Goal: Contribute content: Add original content to the website for others to see

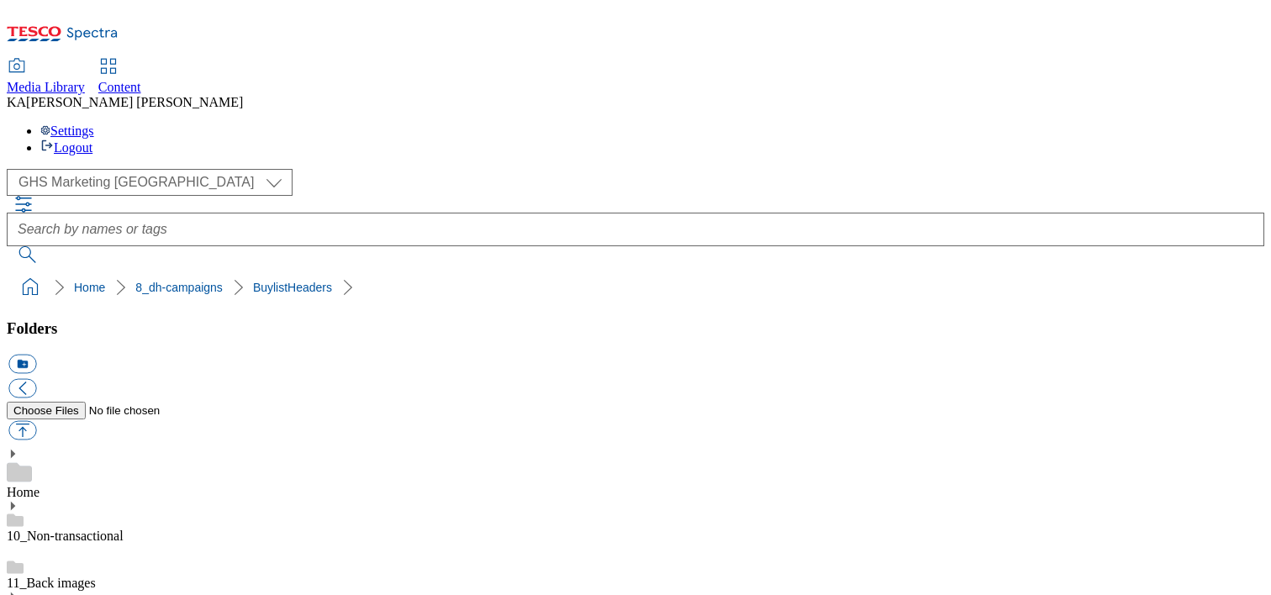
scroll to position [220, 0]
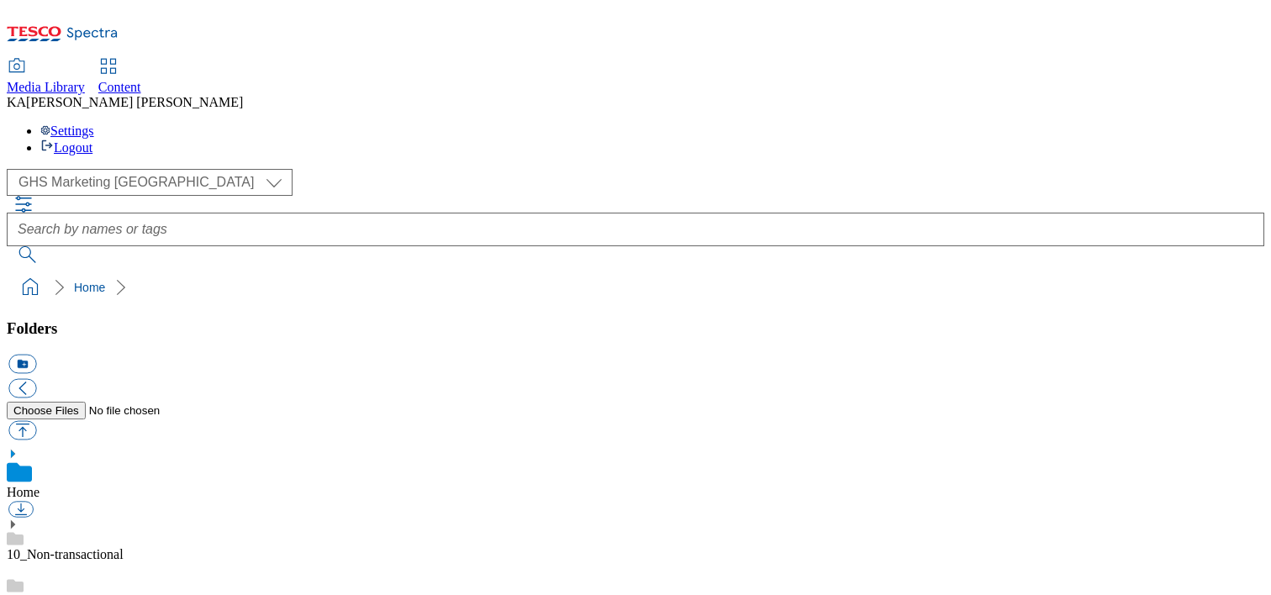
scroll to position [317, 0]
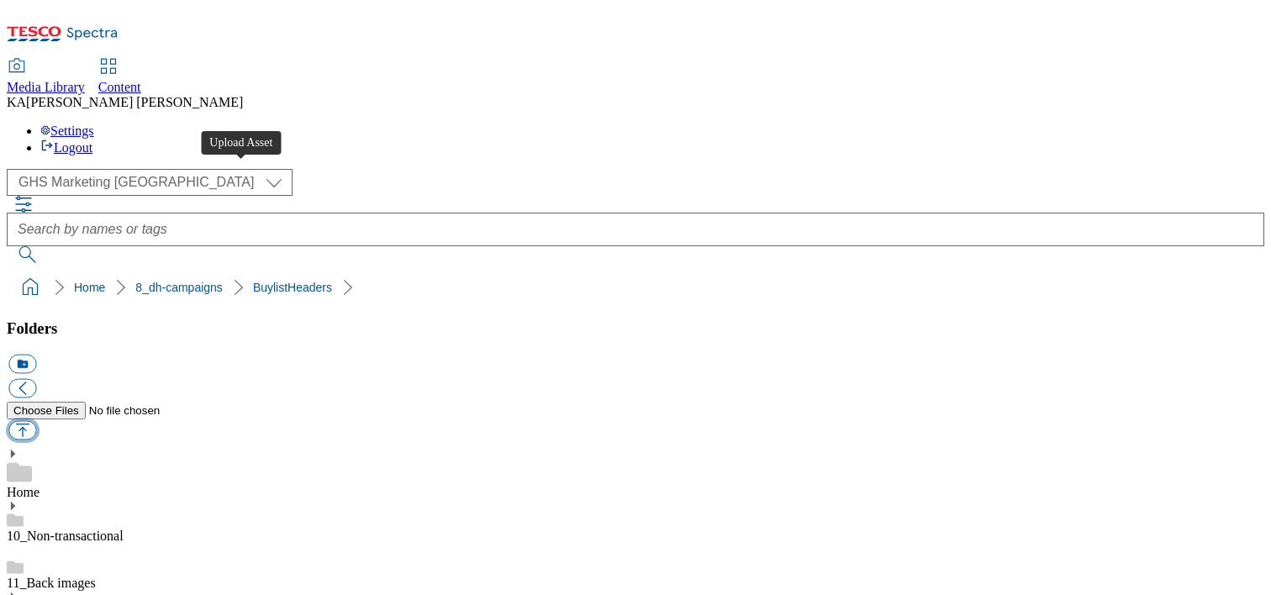
click at [36, 421] on button "button" at bounding box center [22, 430] width 28 height 19
type input "C:\fakepath\1757591411118-RedBull_UK5699_PEACH SF 4pack_Buylist Header_1184x333…"
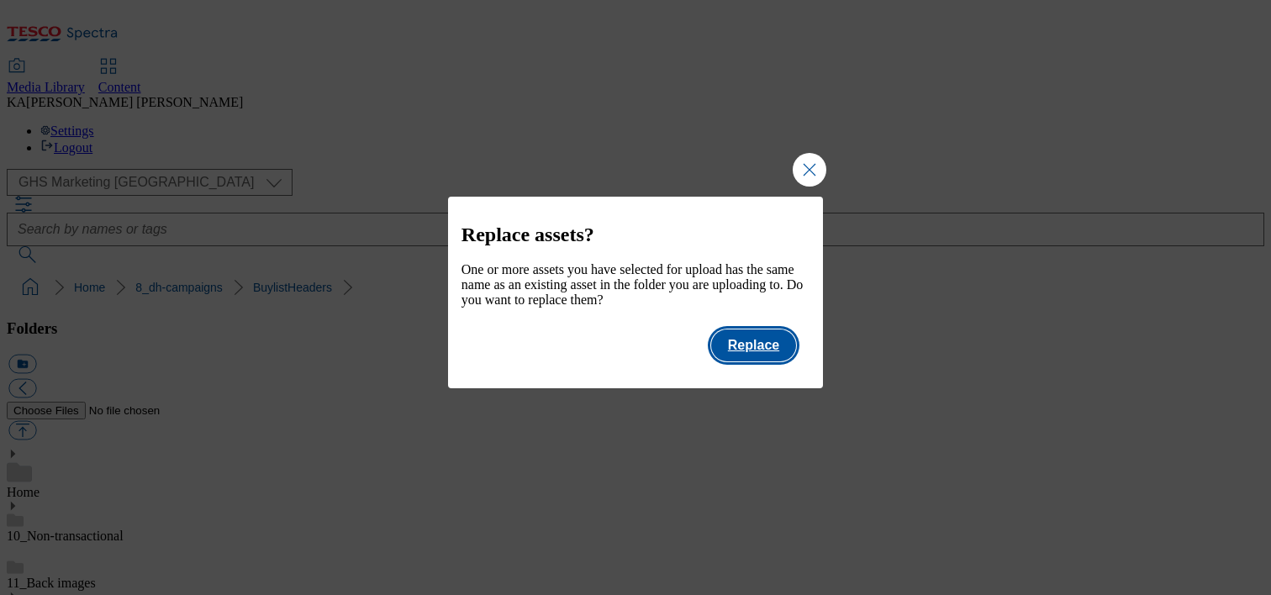
click at [771, 355] on button "Replace" at bounding box center [753, 345] width 85 height 32
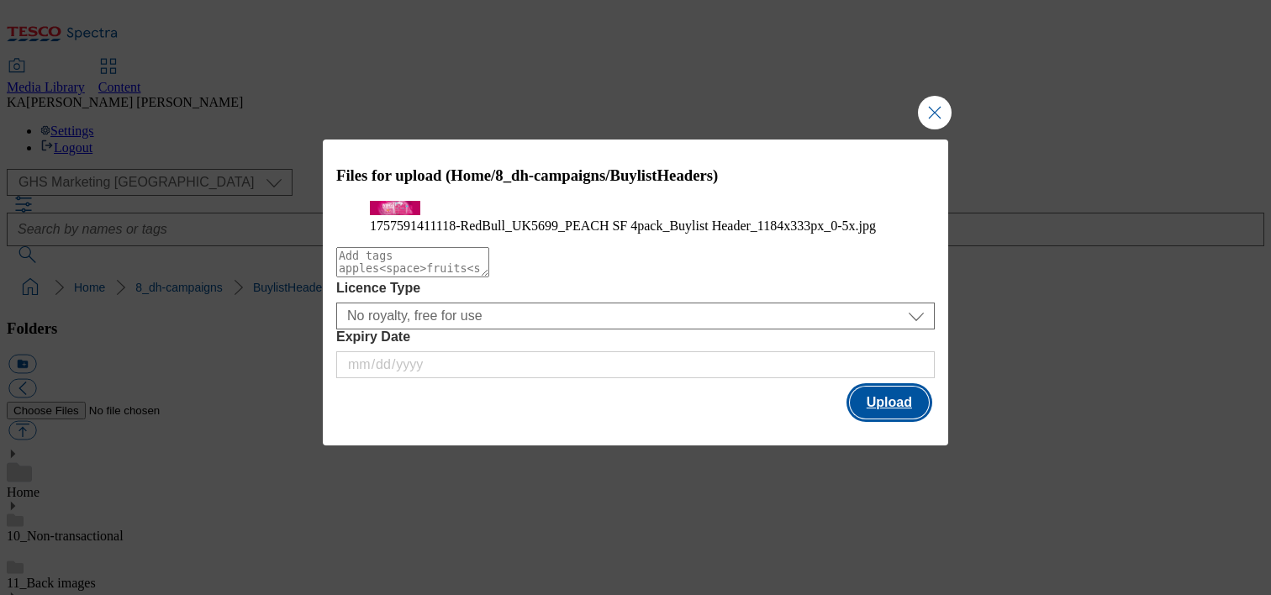
click at [877, 419] on button "Upload" at bounding box center [889, 403] width 79 height 32
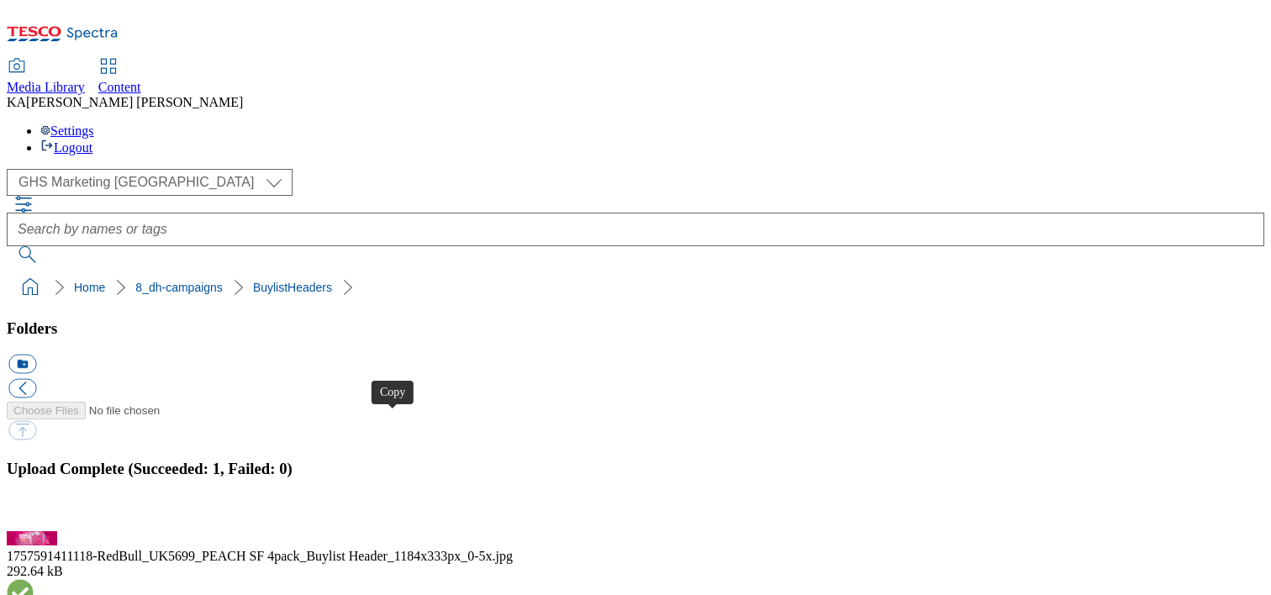
click at [34, 514] on button "button" at bounding box center [20, 522] width 25 height 16
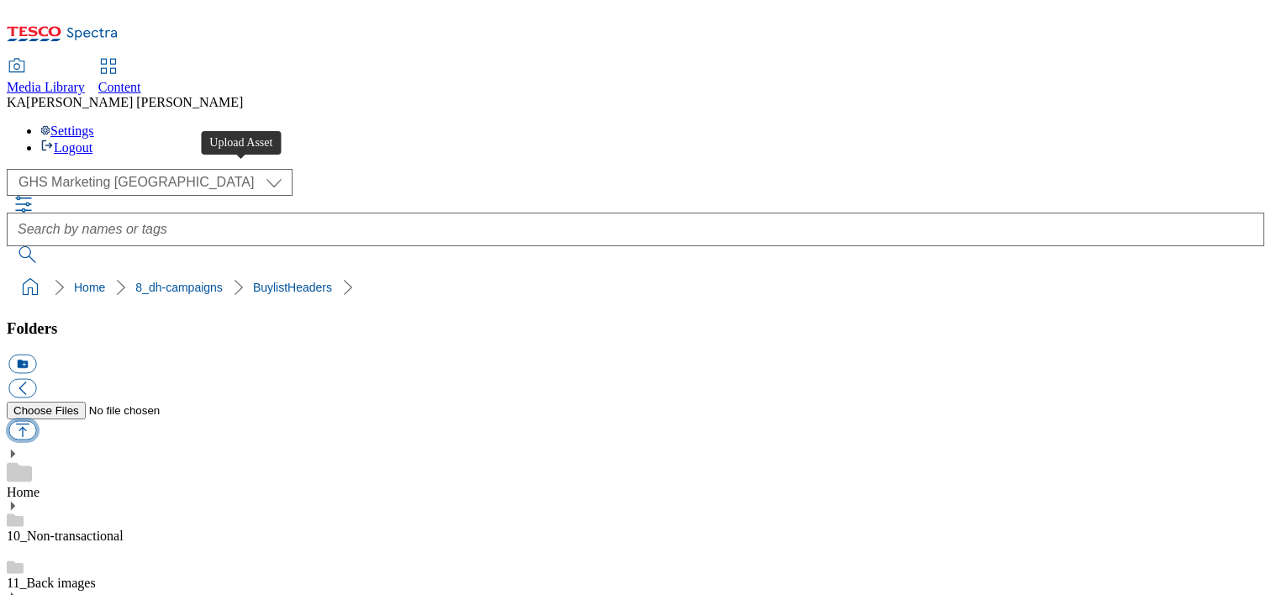
click at [36, 421] on button "button" at bounding box center [22, 430] width 28 height 19
type input "C:\fakepath\1757329388990-ad542154_Heinz_McCain_LegoBrand_H_1184x333_V1.jpg"
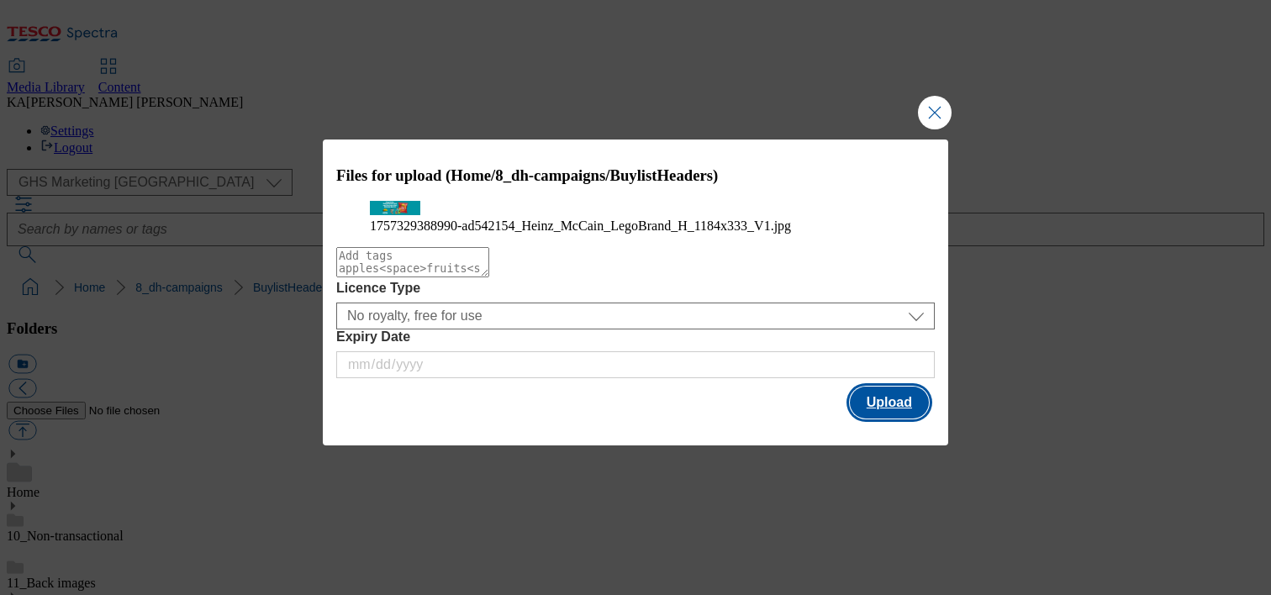
click at [872, 419] on button "Upload" at bounding box center [889, 403] width 79 height 32
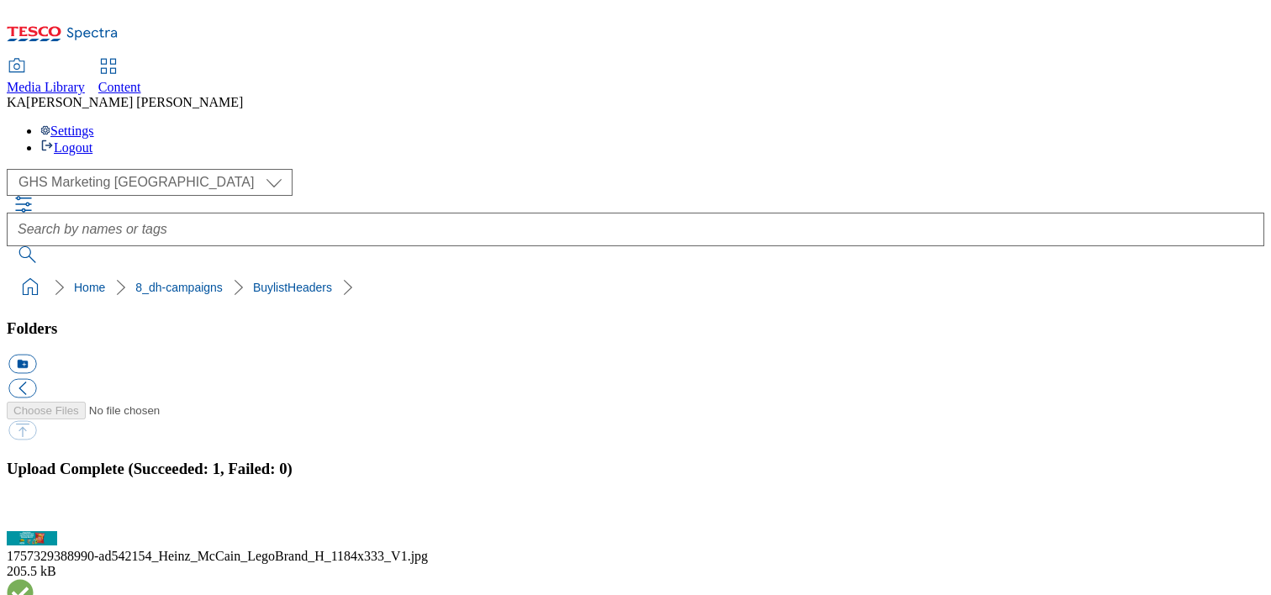
click at [34, 514] on button "button" at bounding box center [20, 522] width 25 height 16
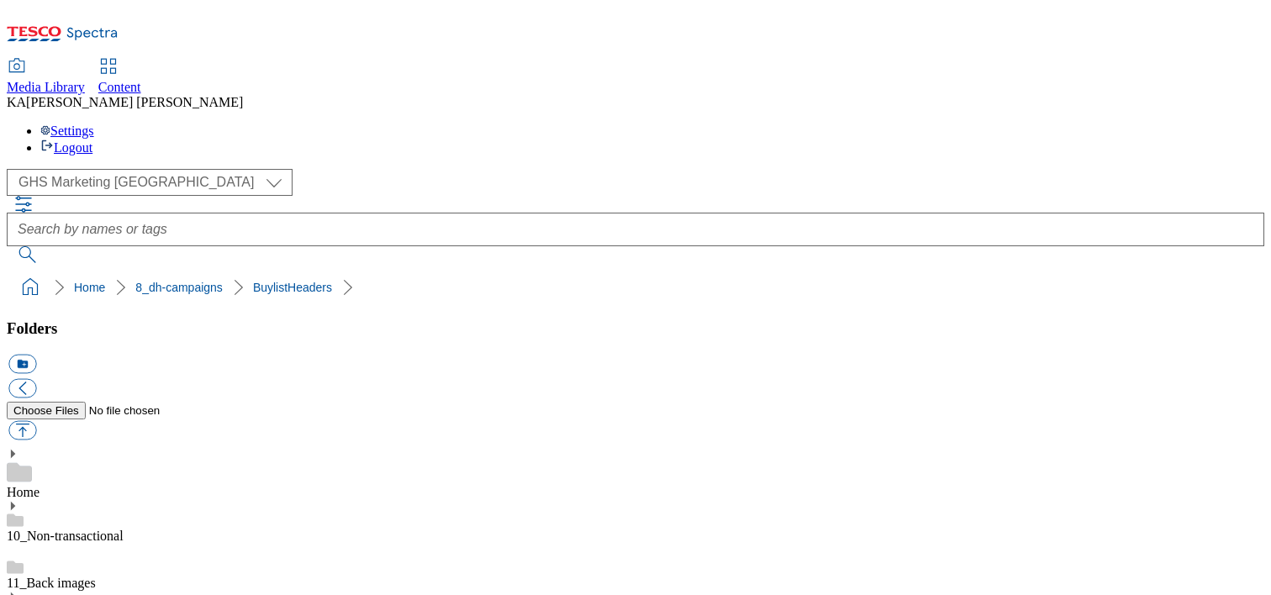
click at [36, 421] on button "button" at bounding box center [22, 430] width 28 height 19
type input "C:\fakepath\1754287507603-ad541419_Rennie_LegoBrand_H_1184x333_V1.jpg"
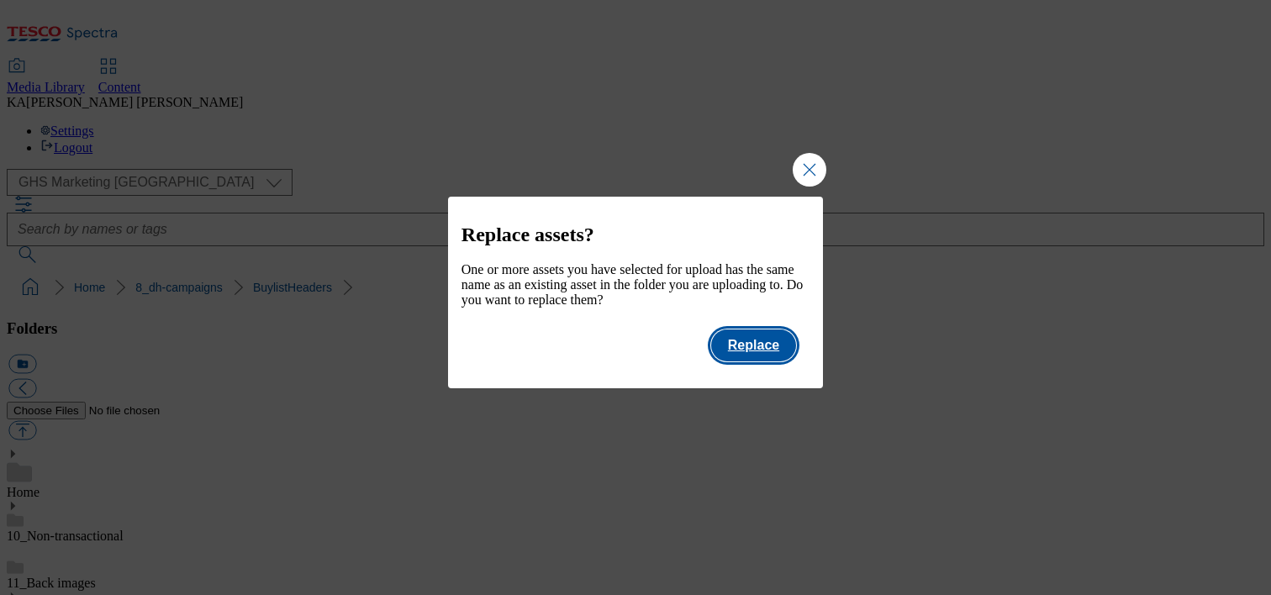
click at [784, 361] on button "Replace" at bounding box center [753, 345] width 85 height 32
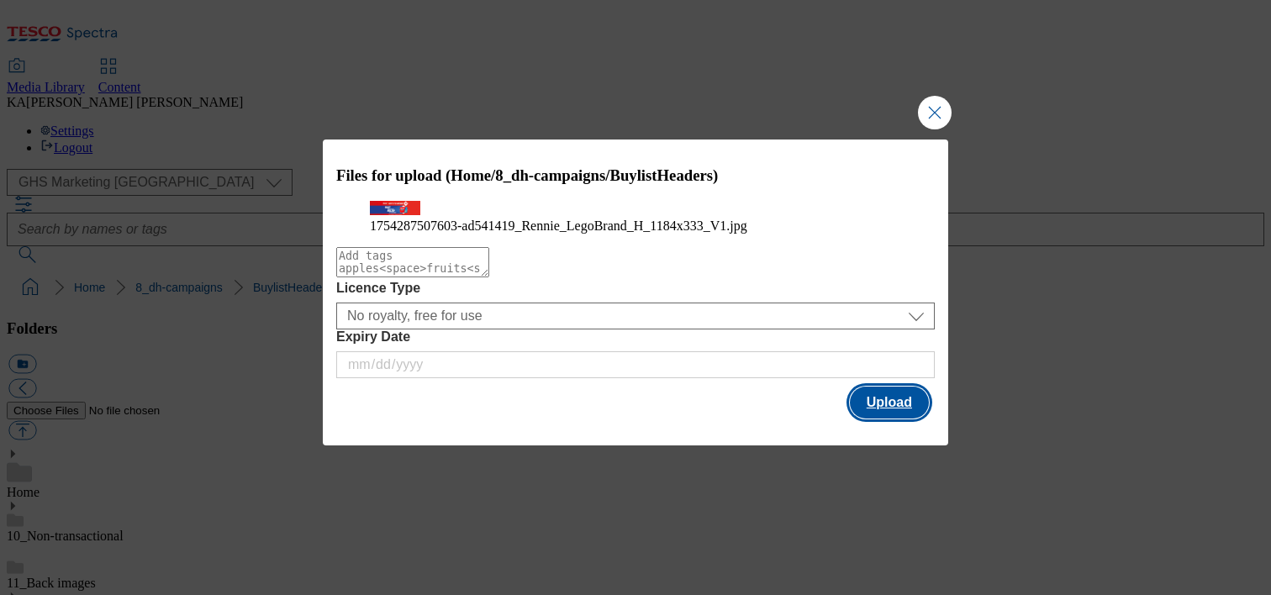
click at [889, 419] on button "Upload" at bounding box center [889, 403] width 79 height 32
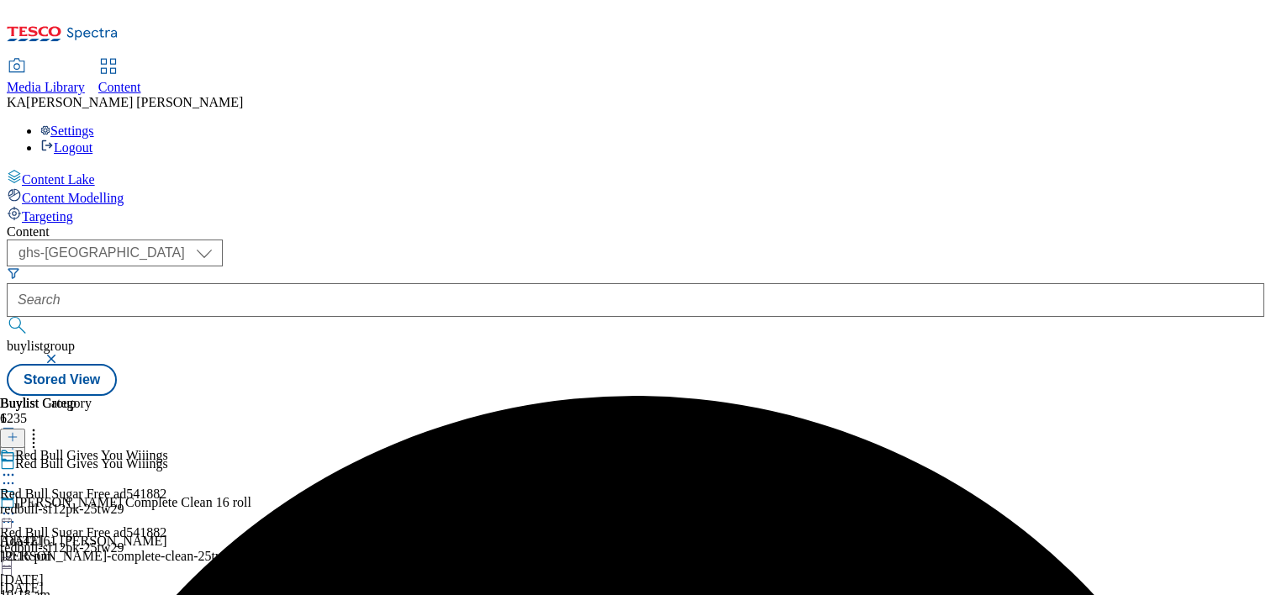
select select "ghs-uk"
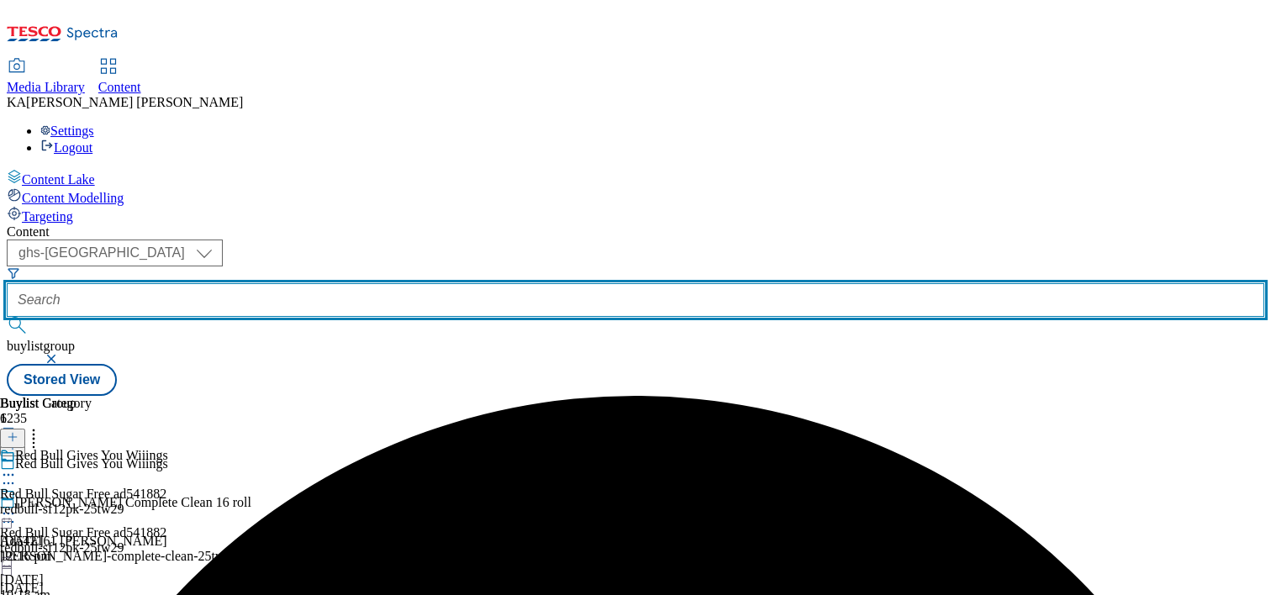
click at [435, 283] on input "text" at bounding box center [635, 300] width 1257 height 34
paste input "redbull-summer-25tw29"
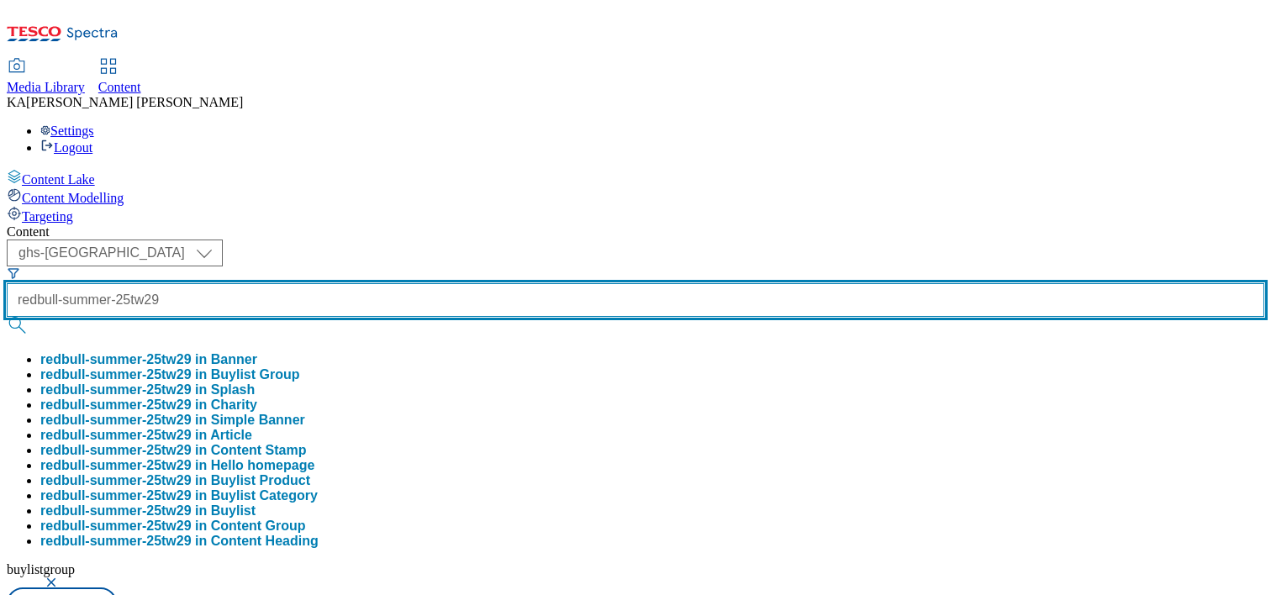
type input "redbull-summer-25tw29"
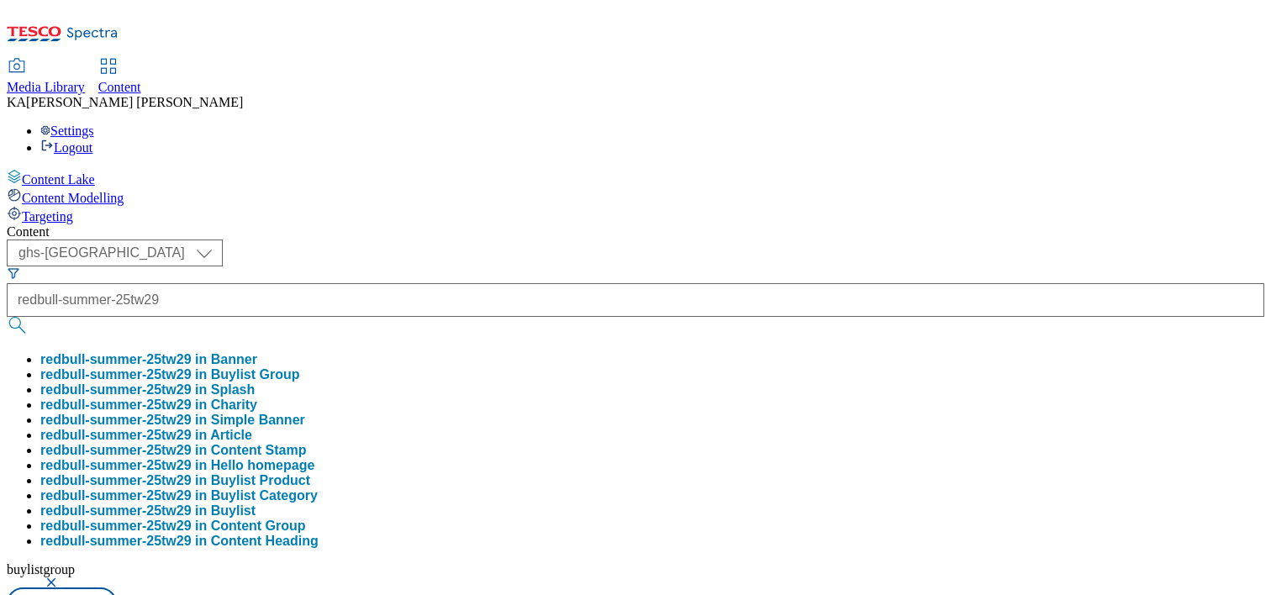
scroll to position [0, 0]
click at [300, 367] on button "redbull-summer-25tw29 in Buylist Group" at bounding box center [170, 374] width 260 height 15
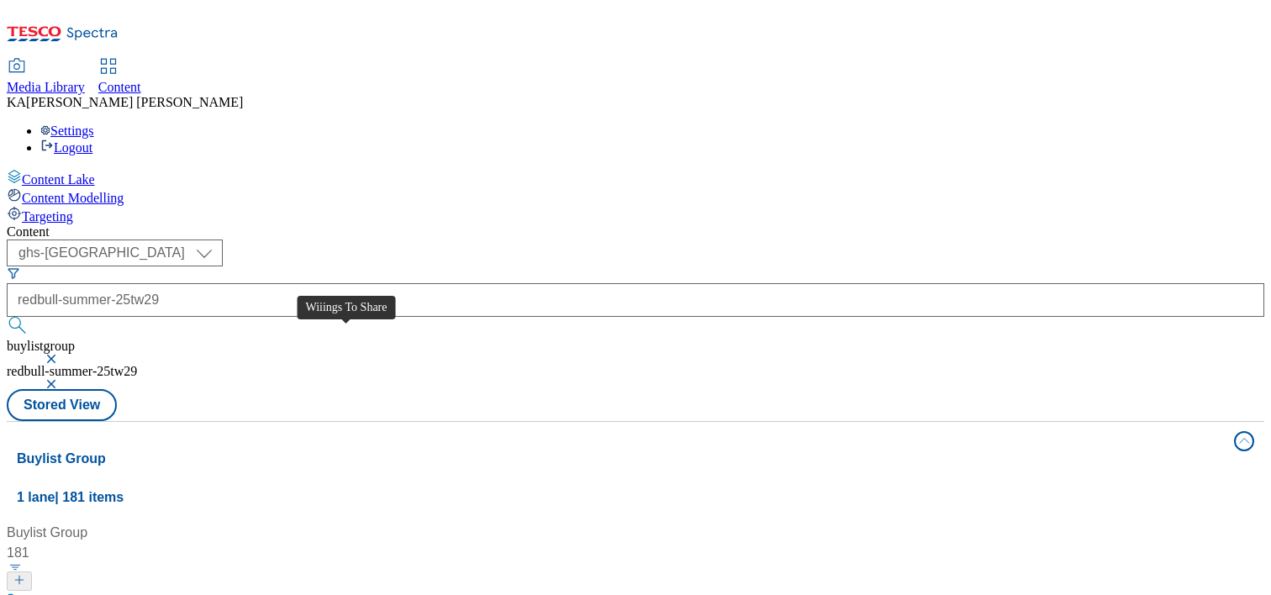
click at [123, 592] on div "Wiiings To Share" at bounding box center [72, 602] width 101 height 20
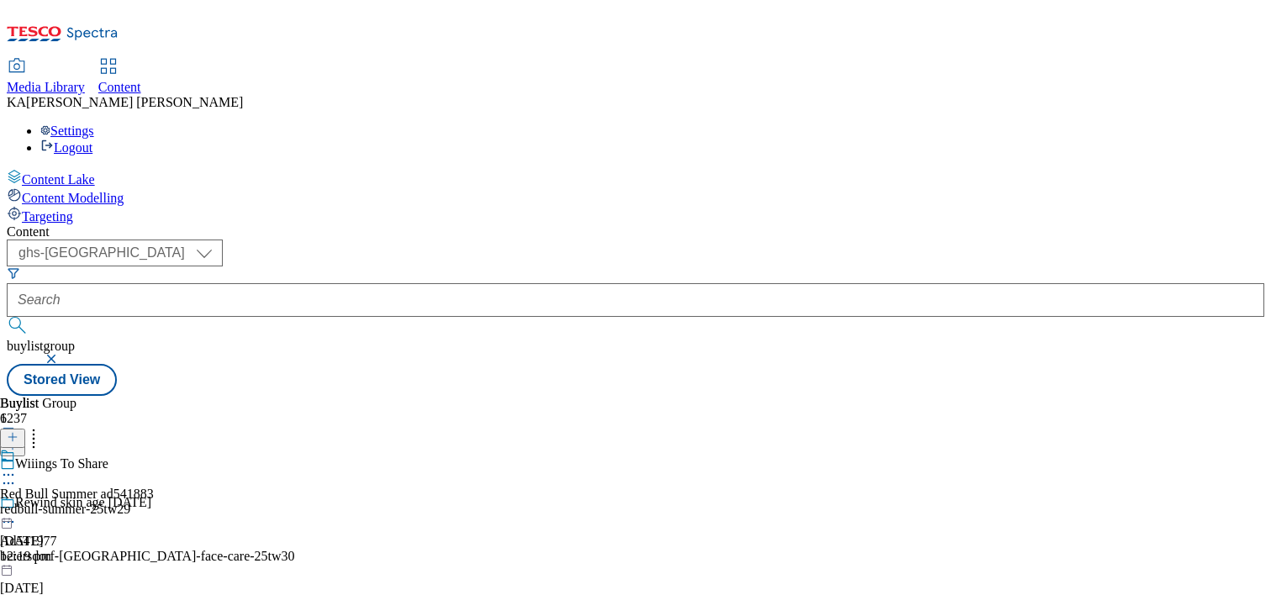
click at [14, 474] on circle at bounding box center [13, 475] width 3 height 3
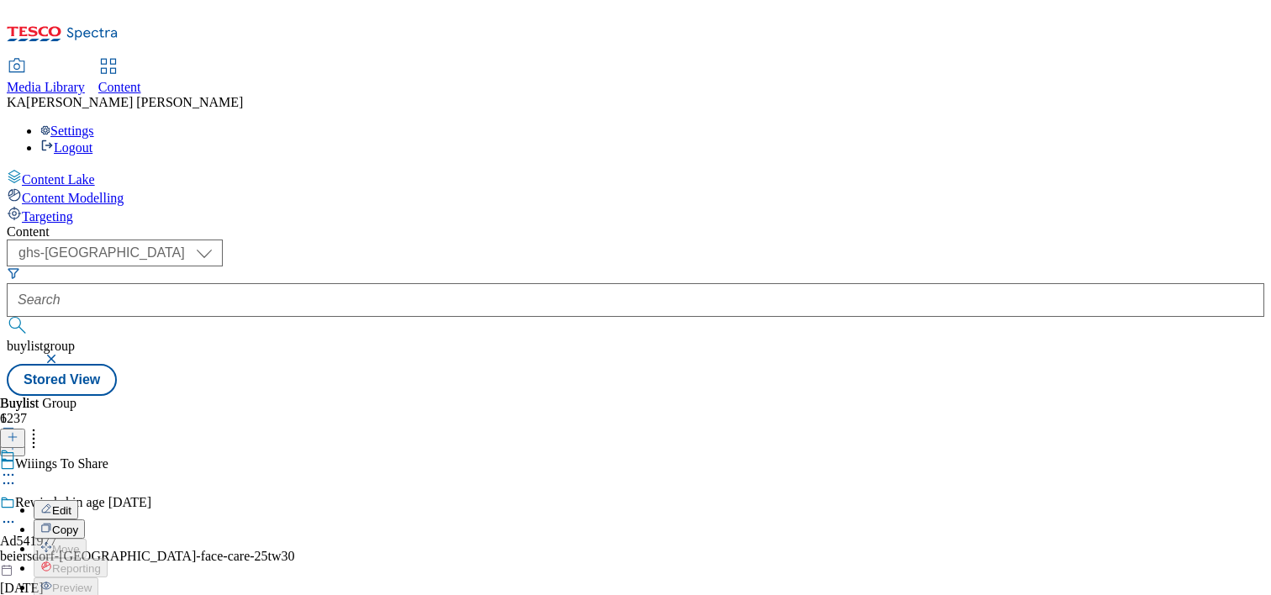
click at [71, 504] on span "Edit" at bounding box center [61, 510] width 19 height 13
select select "evergreen"
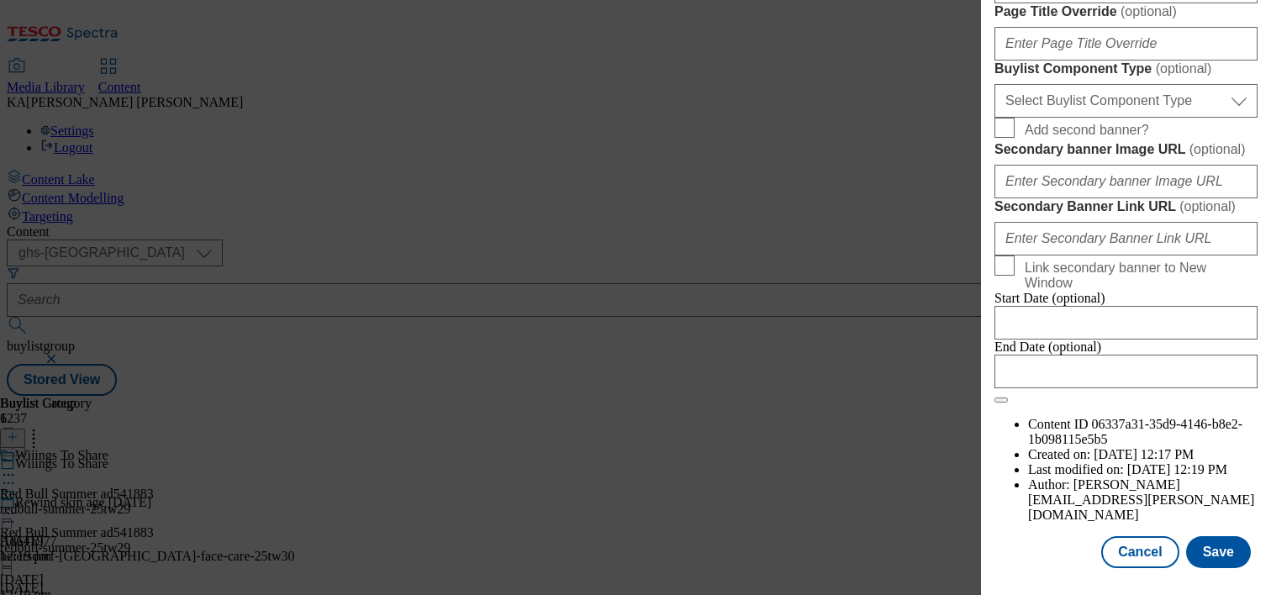
scroll to position [1283, 0]
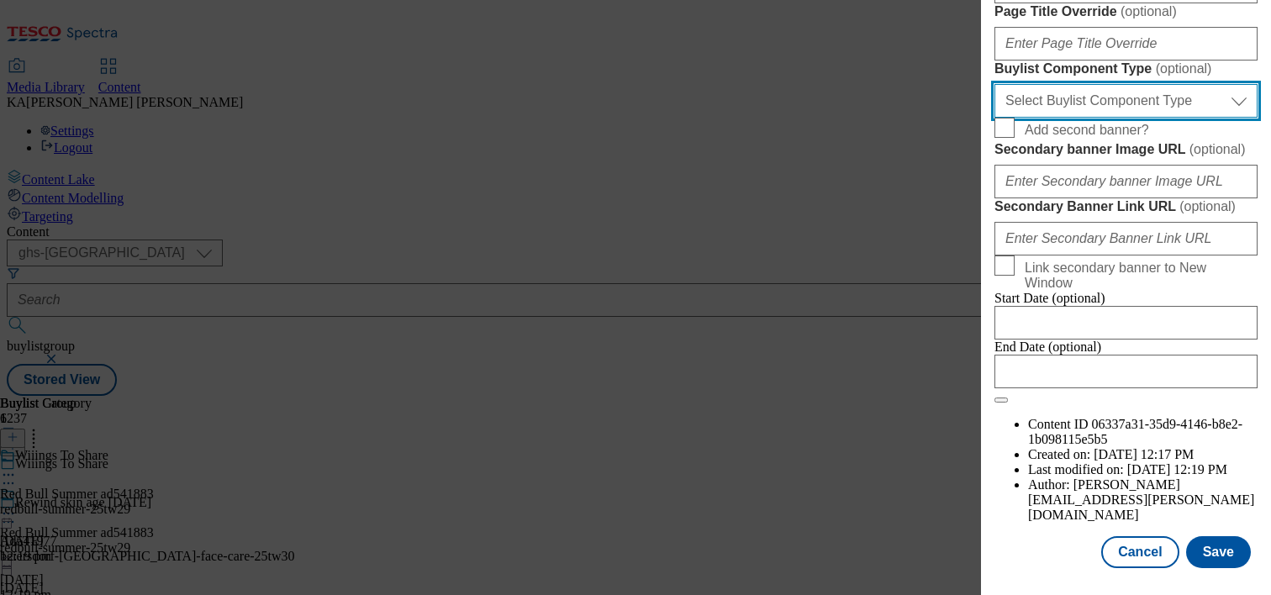
click at [1046, 118] on select "Select Buylist Component Type Banner Competition Header Meal" at bounding box center [1125, 101] width 263 height 34
select select "Banner"
click at [994, 118] on select "Select Buylist Component Type Banner Competition Header Meal" at bounding box center [1125, 101] width 263 height 34
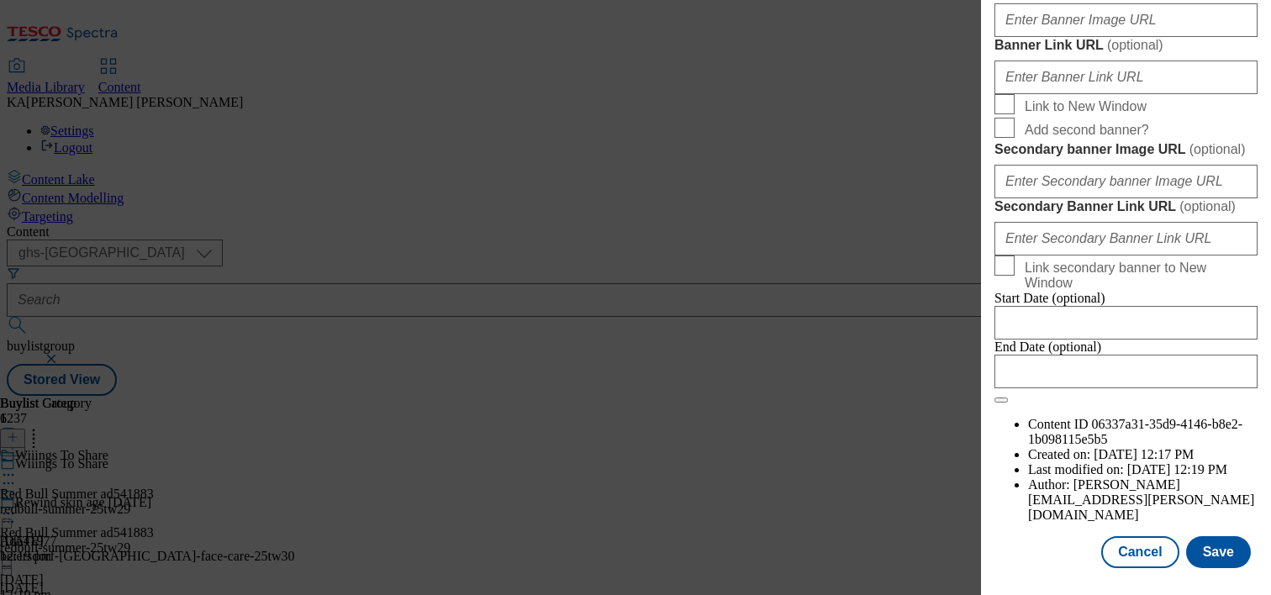
scroll to position [1590, 0]
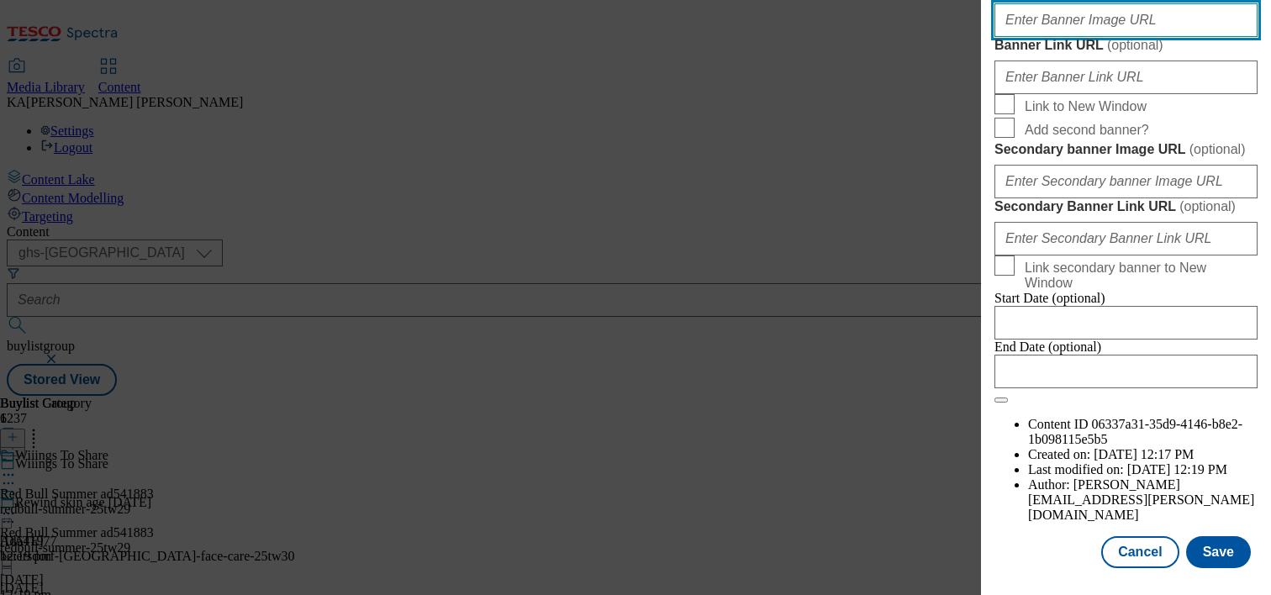
click at [1011, 37] on input "Banner Image URL ( optional )" at bounding box center [1125, 20] width 263 height 34
paste input "https://digitalcontent.api.tesco.com/v2/media/ghs-mktg/9fb76b91-5855-4e38-b95f-…"
type input "https://digitalcontent.api.tesco.com/v2/media/ghs-mktg/9fb76b91-5855-4e38-b95f-…"
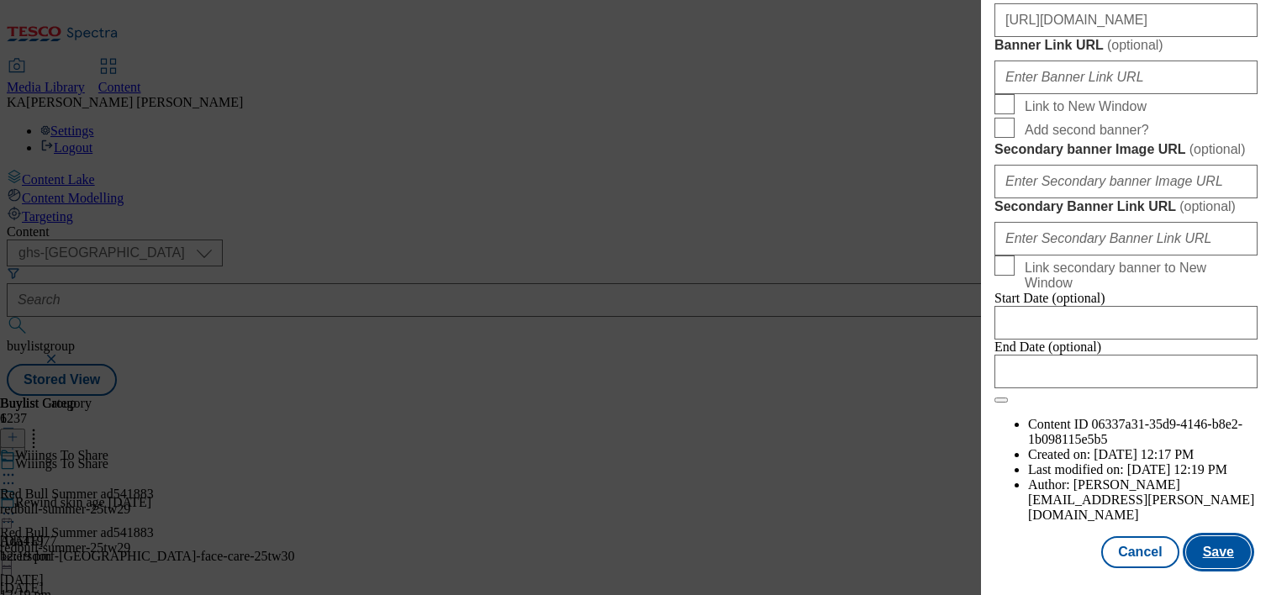
scroll to position [0, 0]
click at [1197, 538] on button "Save" at bounding box center [1218, 552] width 65 height 32
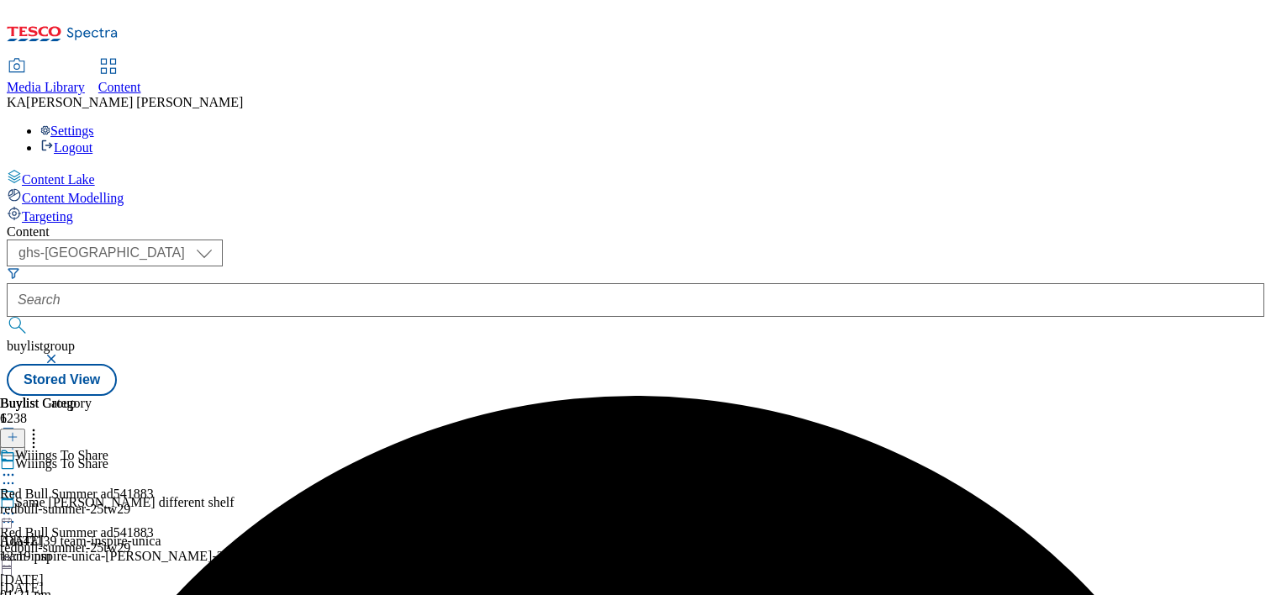
click at [17, 505] on icon at bounding box center [8, 513] width 17 height 17
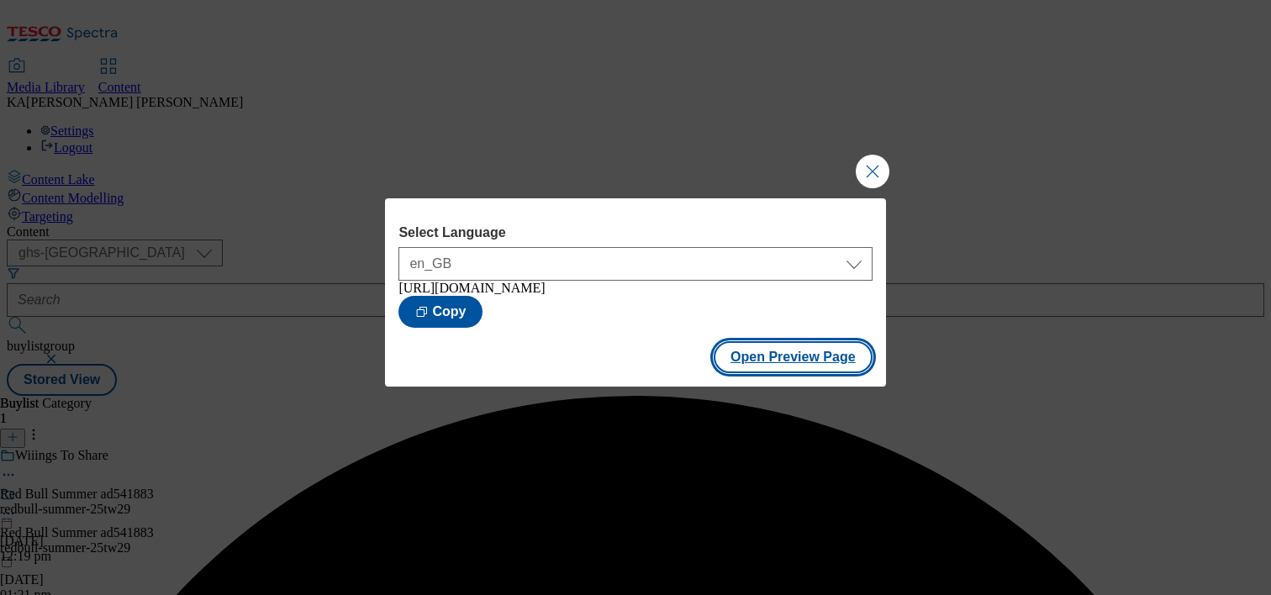
click at [771, 356] on button "Open Preview Page" at bounding box center [793, 357] width 159 height 32
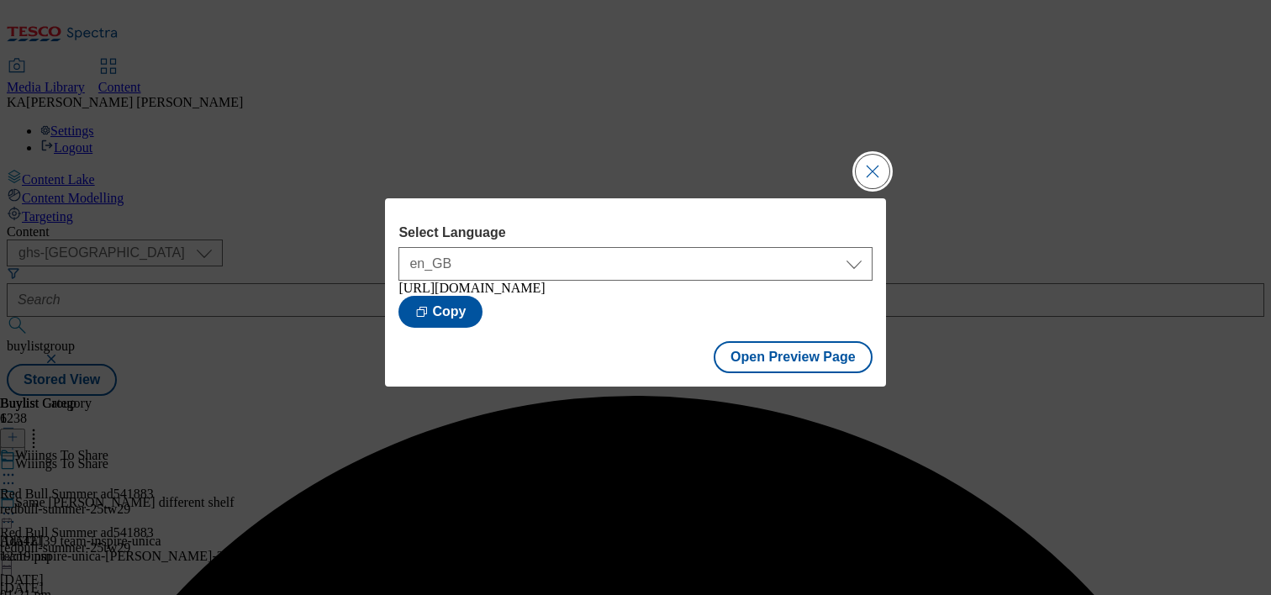
click at [872, 165] on button "Close Modal" at bounding box center [873, 172] width 34 height 34
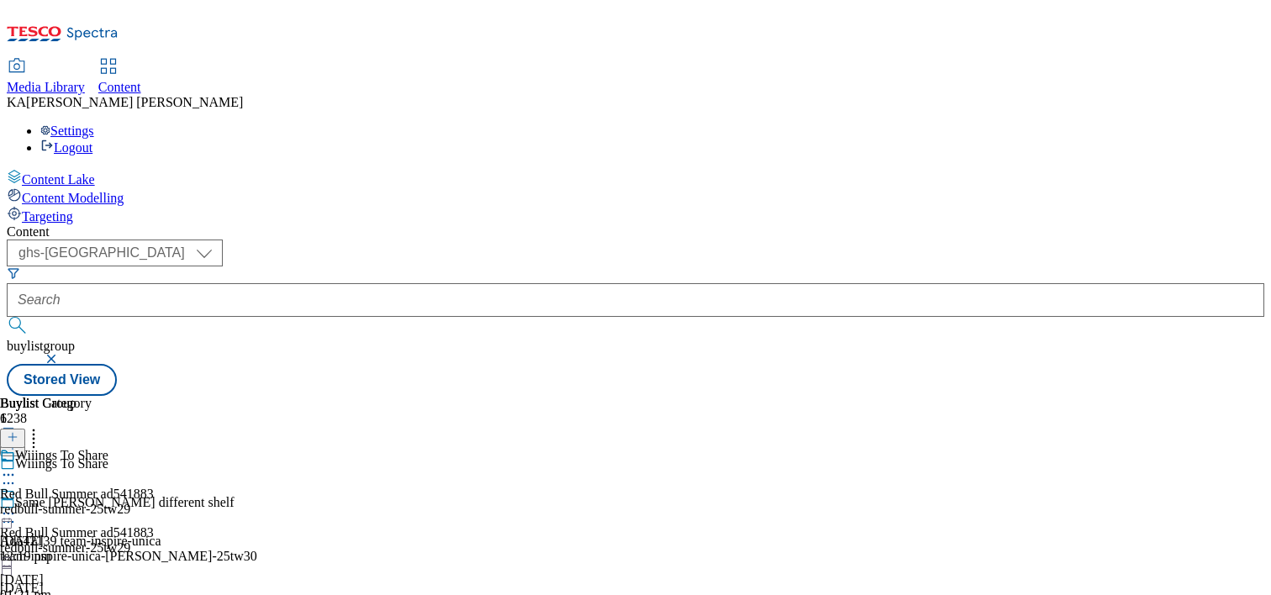
click at [17, 505] on icon at bounding box center [8, 513] width 17 height 17
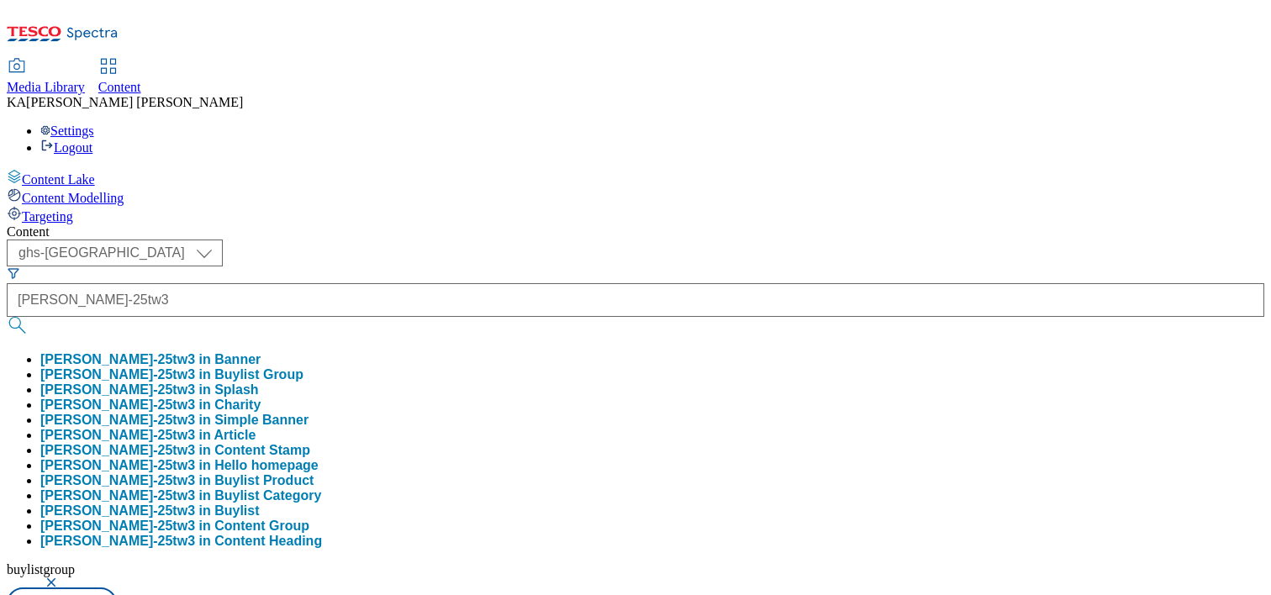
select select "ghs-[GEOGRAPHIC_DATA]"
type input "[PERSON_NAME]-25tw30"
click at [7, 317] on button "submit" at bounding box center [19, 325] width 24 height 17
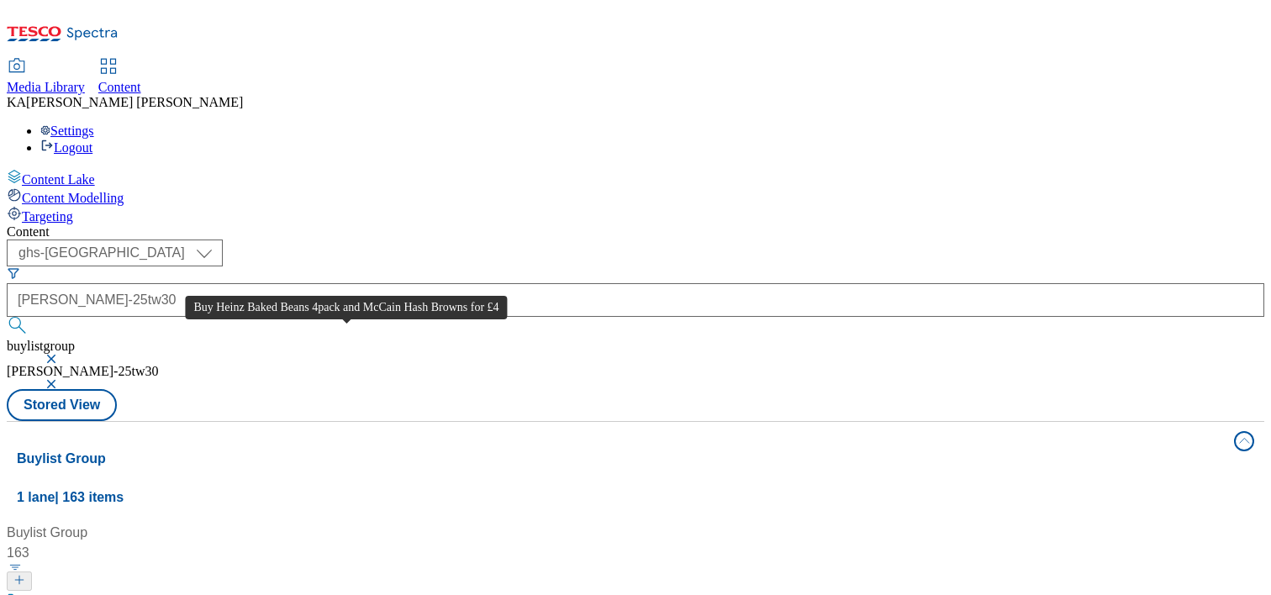
click at [345, 592] on div "Buy Heinz Baked Beans 4pack and McCain Hash Browns for £4" at bounding box center [213, 602] width 382 height 20
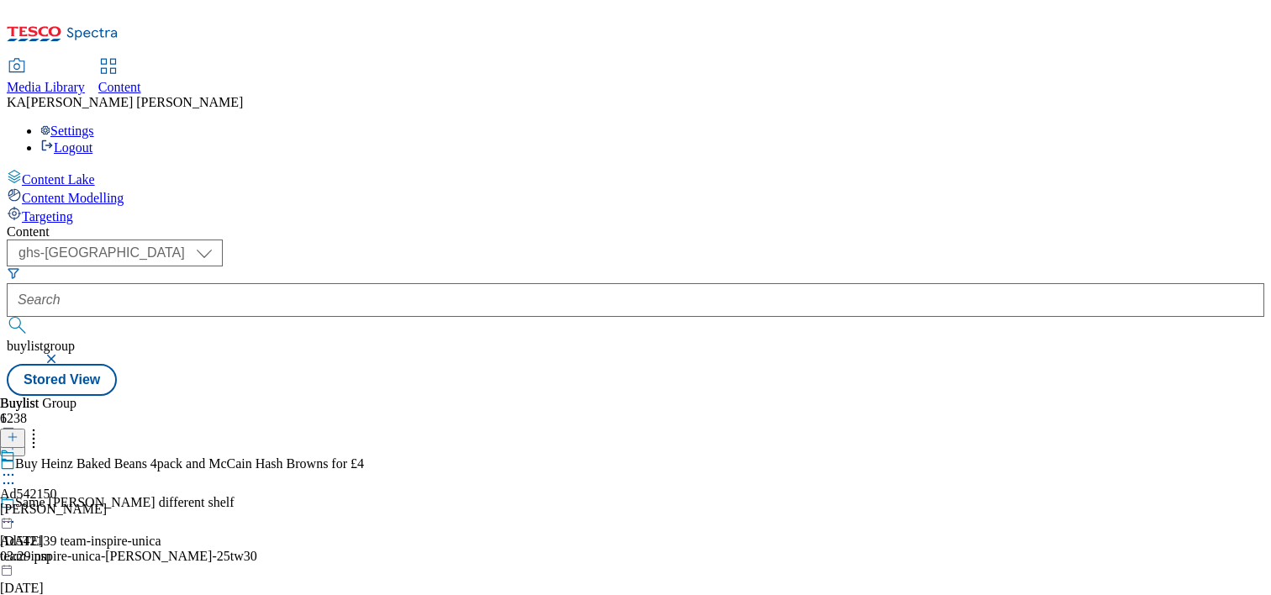
click at [17, 466] on icon at bounding box center [8, 474] width 17 height 17
click at [71, 504] on span "Edit" at bounding box center [61, 510] width 19 height 13
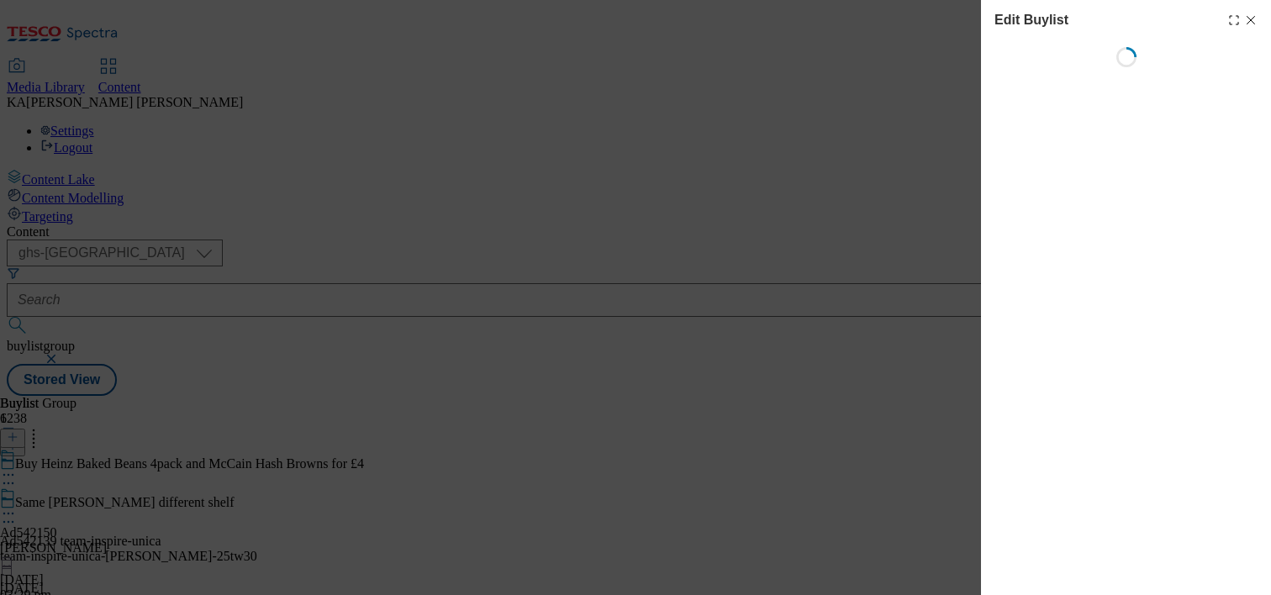
select select "tactical"
select select "supplier funded short term 1-3 weeks"
select select "dunnhumby"
select select "Banner"
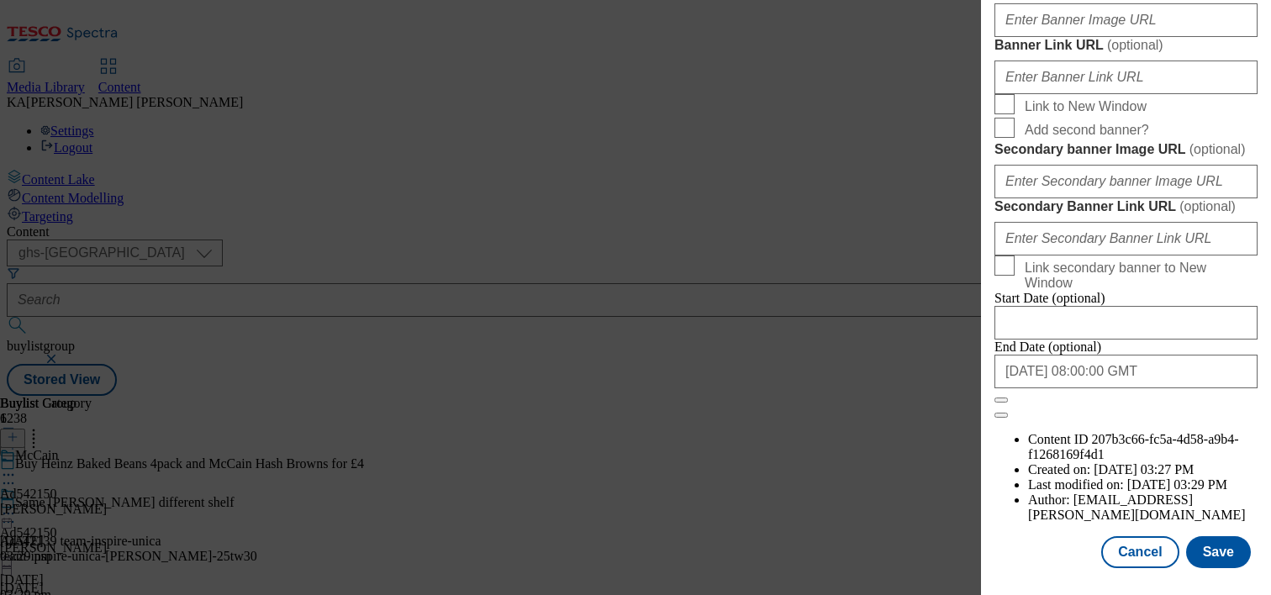
scroll to position [1536, 0]
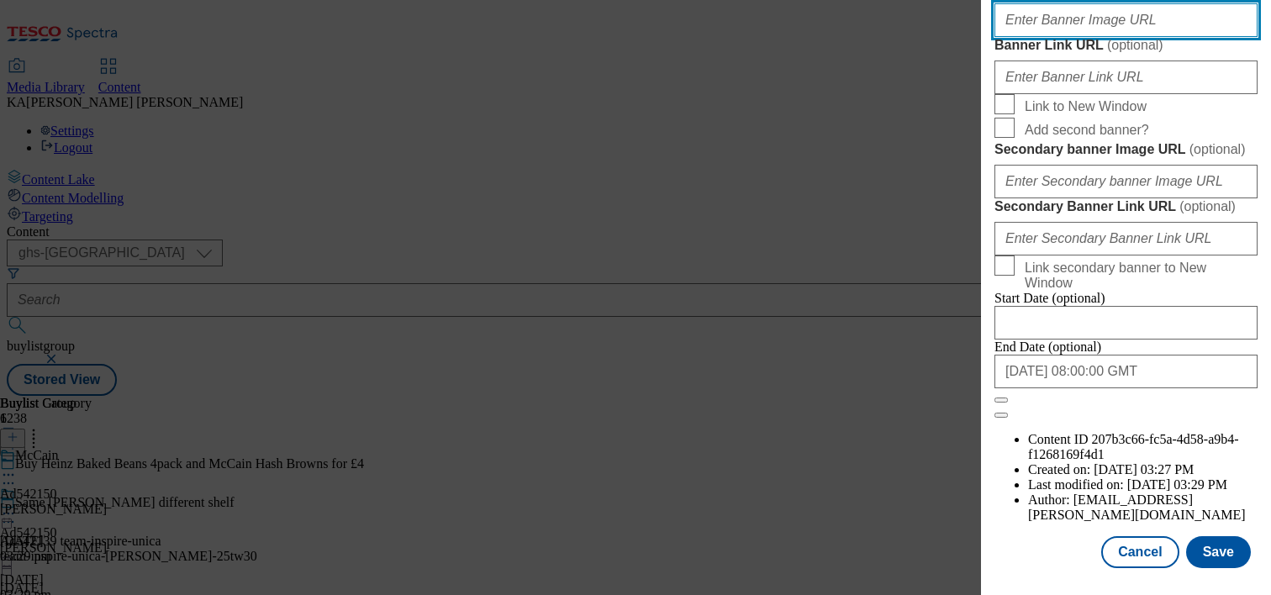
click at [1041, 37] on input "Banner Image URL ( optional )" at bounding box center [1125, 20] width 263 height 34
paste input "https://digitalcontent.api.tesco.com/v2/media/ghs-mktg/4fd57420-0264-4524-b6e1-…"
type input "https://digitalcontent.api.tesco.com/v2/media/ghs-mktg/4fd57420-0264-4524-b6e1-…"
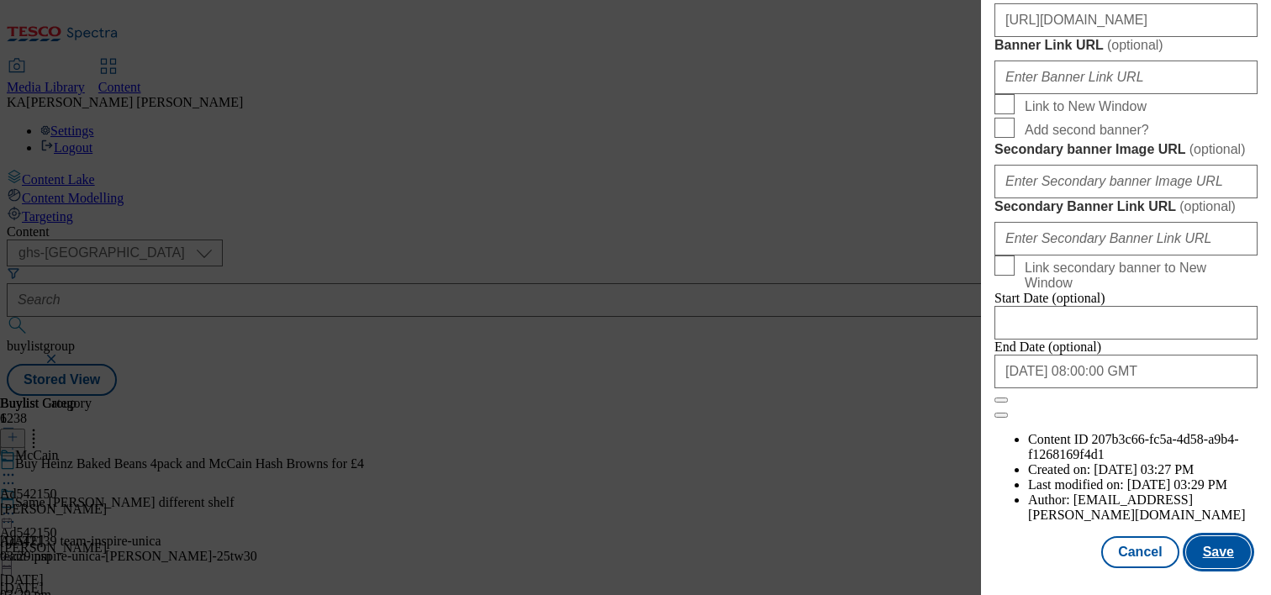
scroll to position [0, 0]
click at [1200, 558] on button "Save" at bounding box center [1218, 552] width 65 height 32
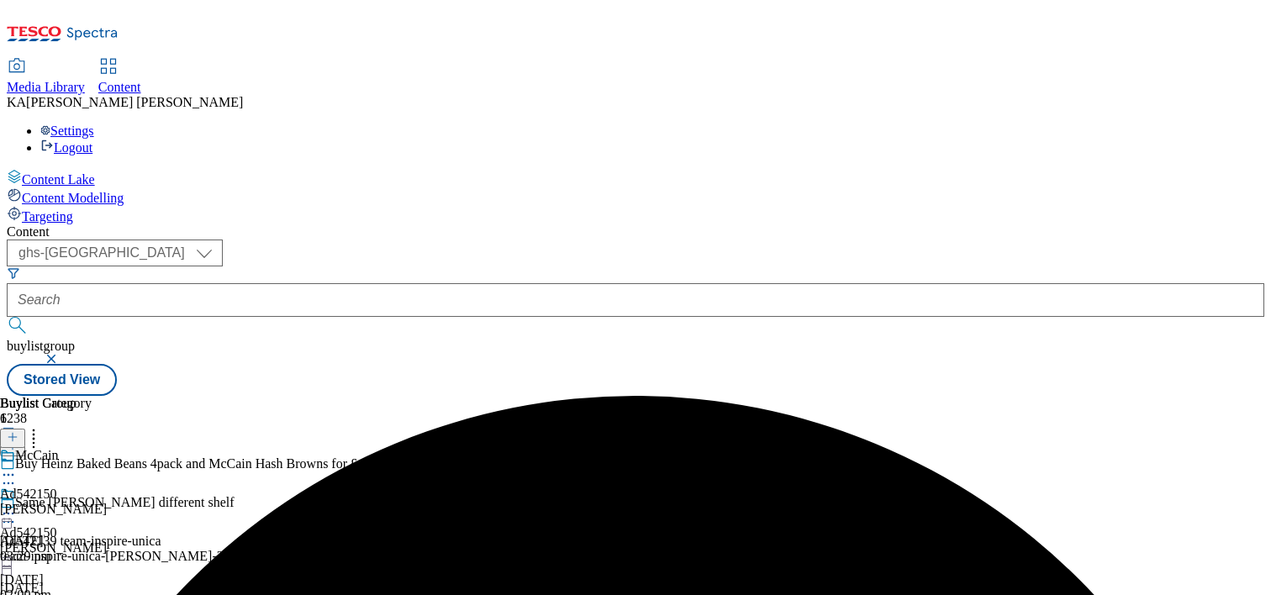
click at [17, 505] on icon at bounding box center [8, 513] width 17 height 17
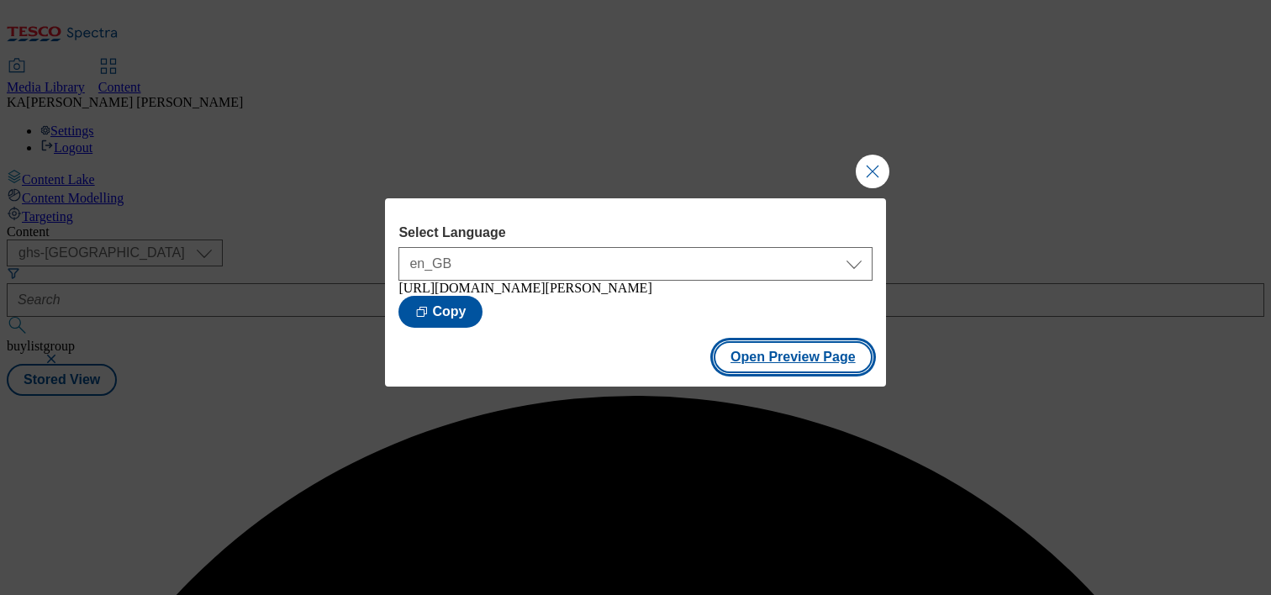
click at [756, 361] on button "Open Preview Page" at bounding box center [793, 357] width 159 height 32
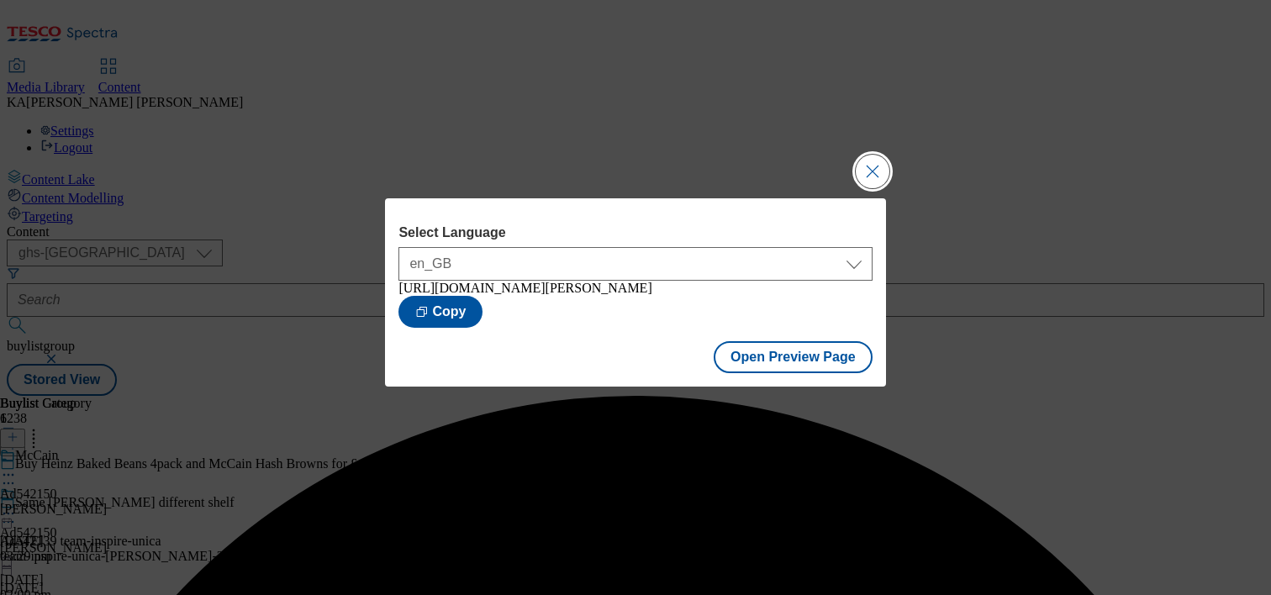
click at [864, 157] on button "Close Modal" at bounding box center [873, 172] width 34 height 34
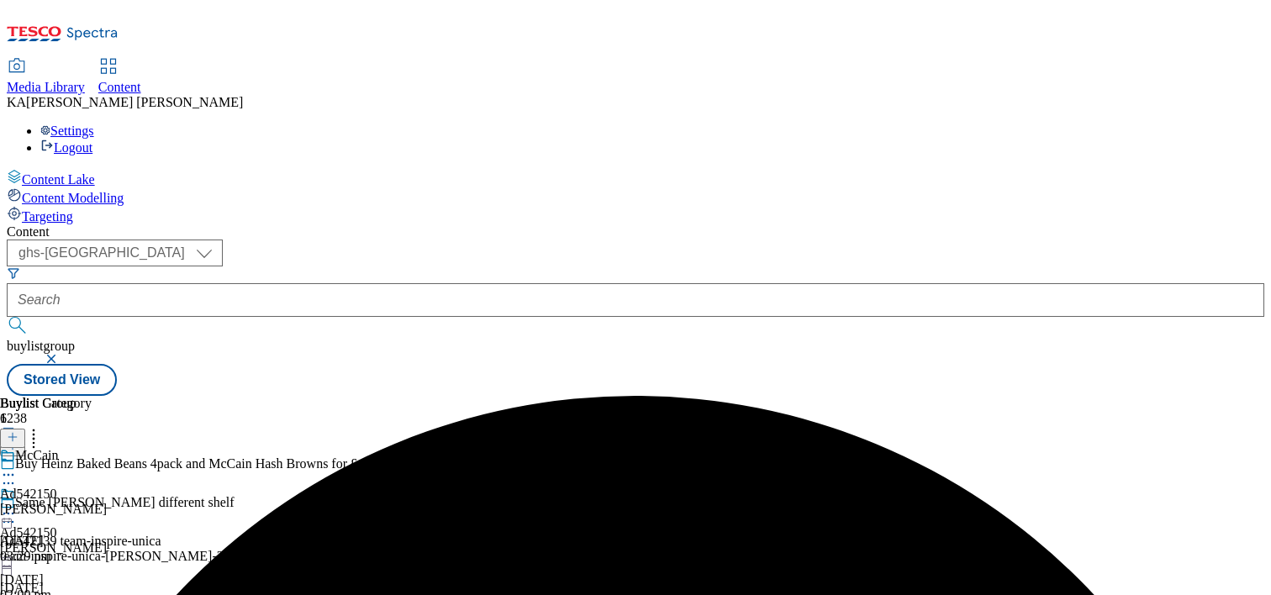
click at [17, 505] on icon at bounding box center [8, 513] width 17 height 17
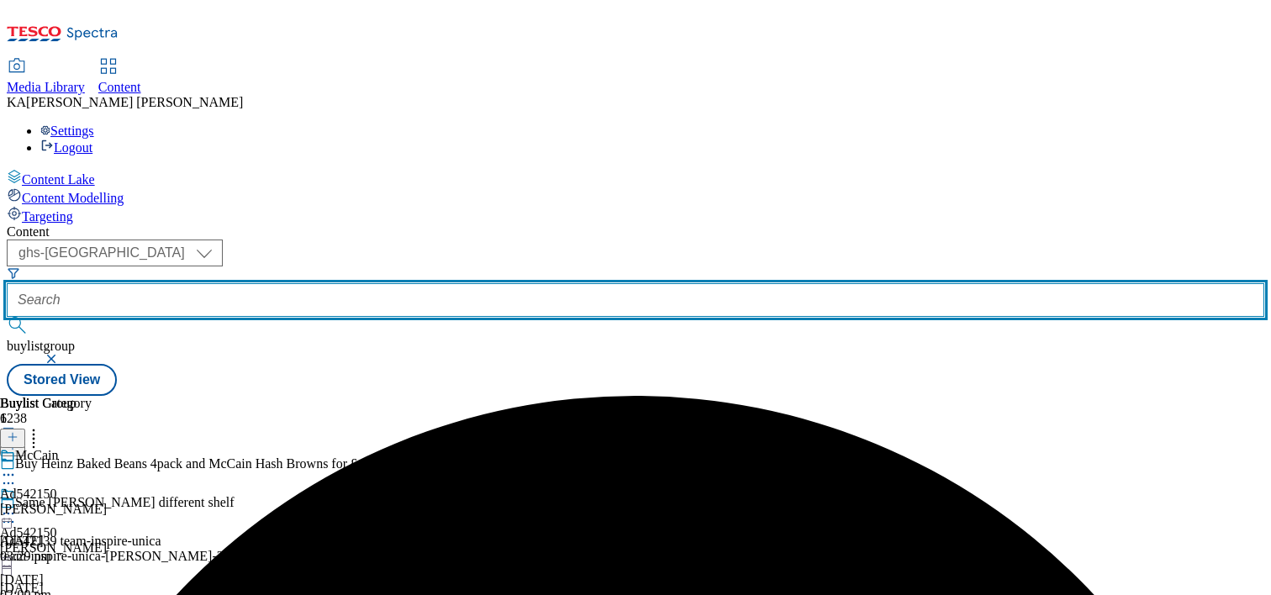
click at [398, 283] on input "text" at bounding box center [635, 300] width 1257 height 34
paste input "bayer-rennie-25tw24"
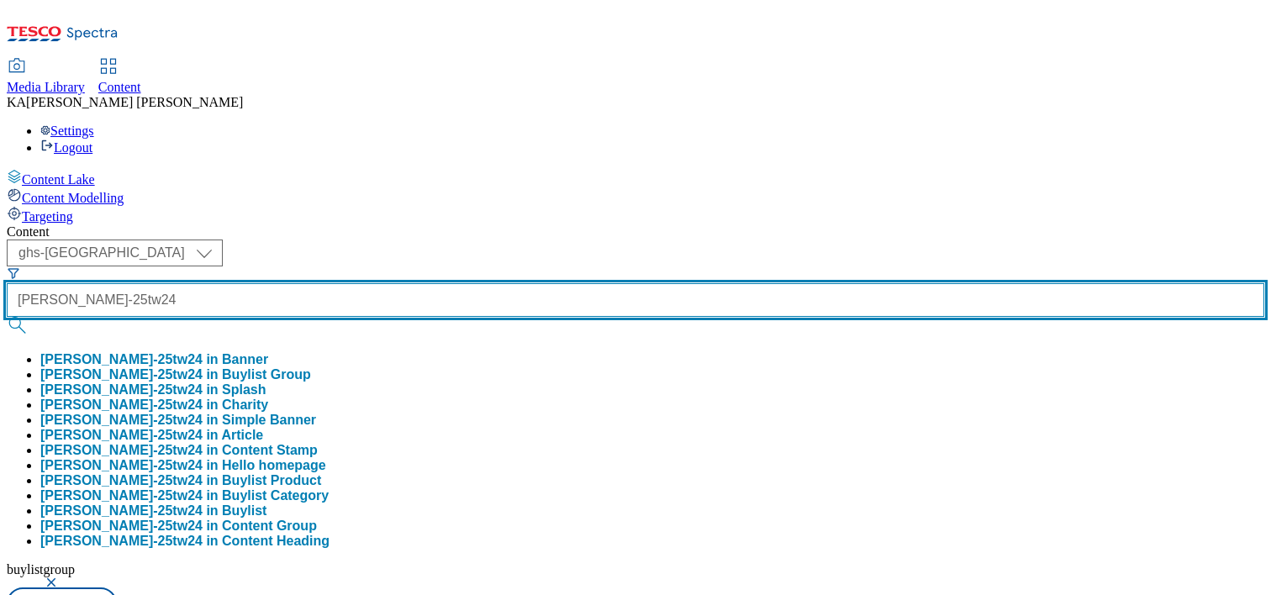
type input "bayer-rennie-25tw24"
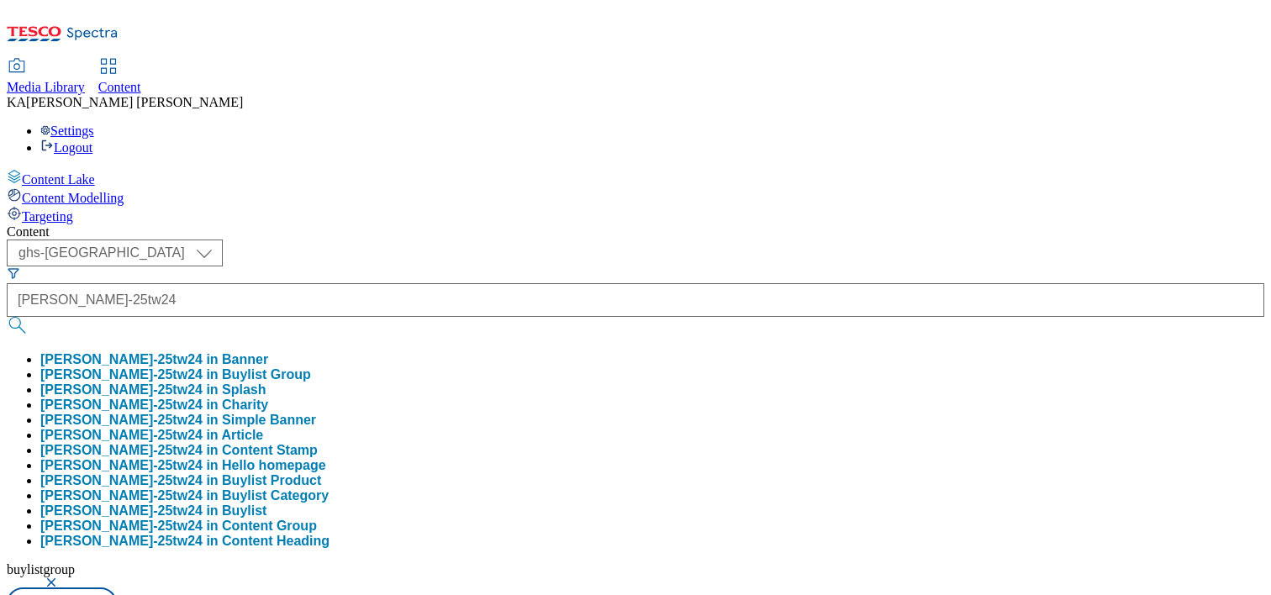
click at [311, 367] on button "bayer-rennie-25tw24 in Buylist Group" at bounding box center [175, 374] width 271 height 15
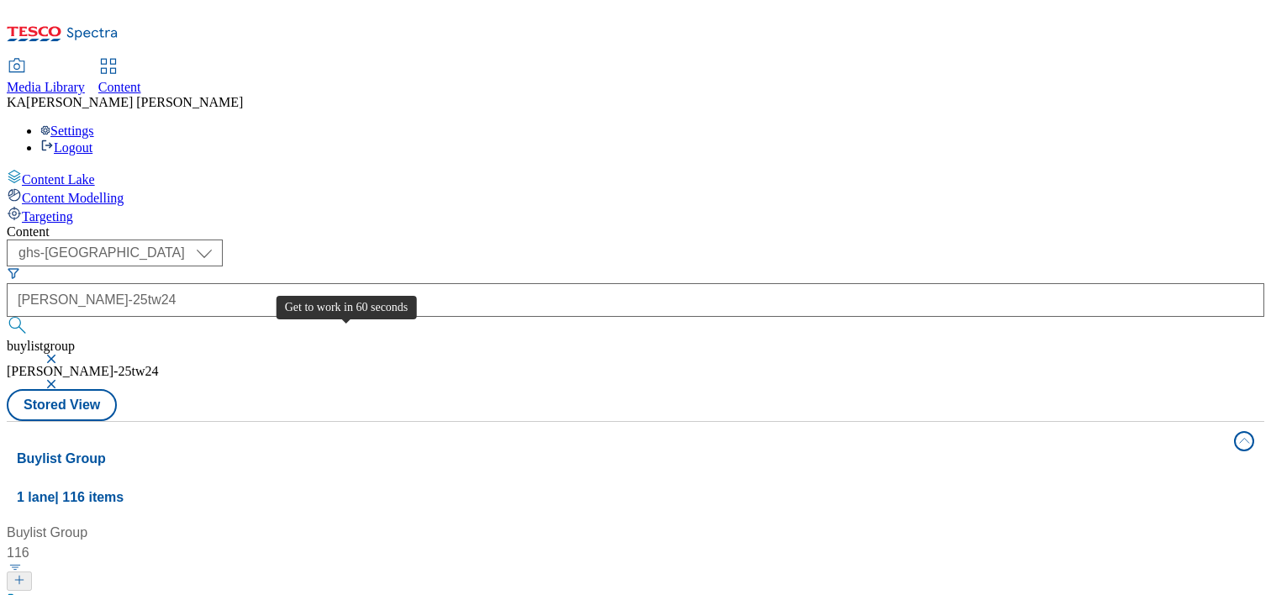
click at [177, 592] on div "Get to work in 60 seconds" at bounding box center [99, 602] width 155 height 20
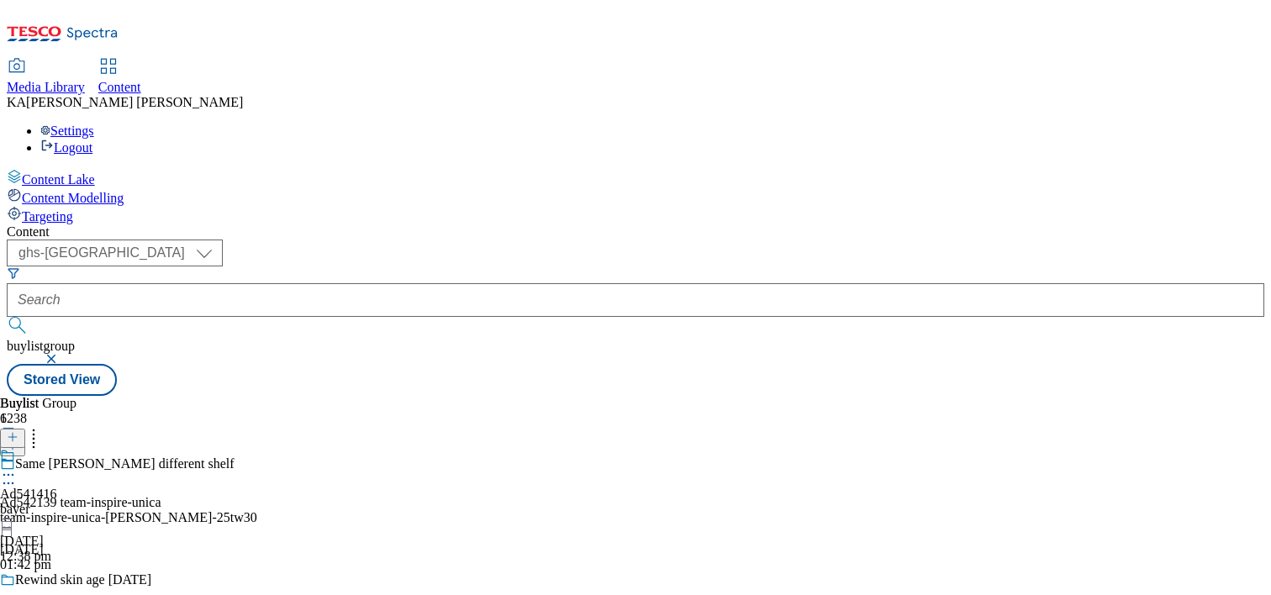
click at [17, 466] on icon at bounding box center [8, 474] width 17 height 17
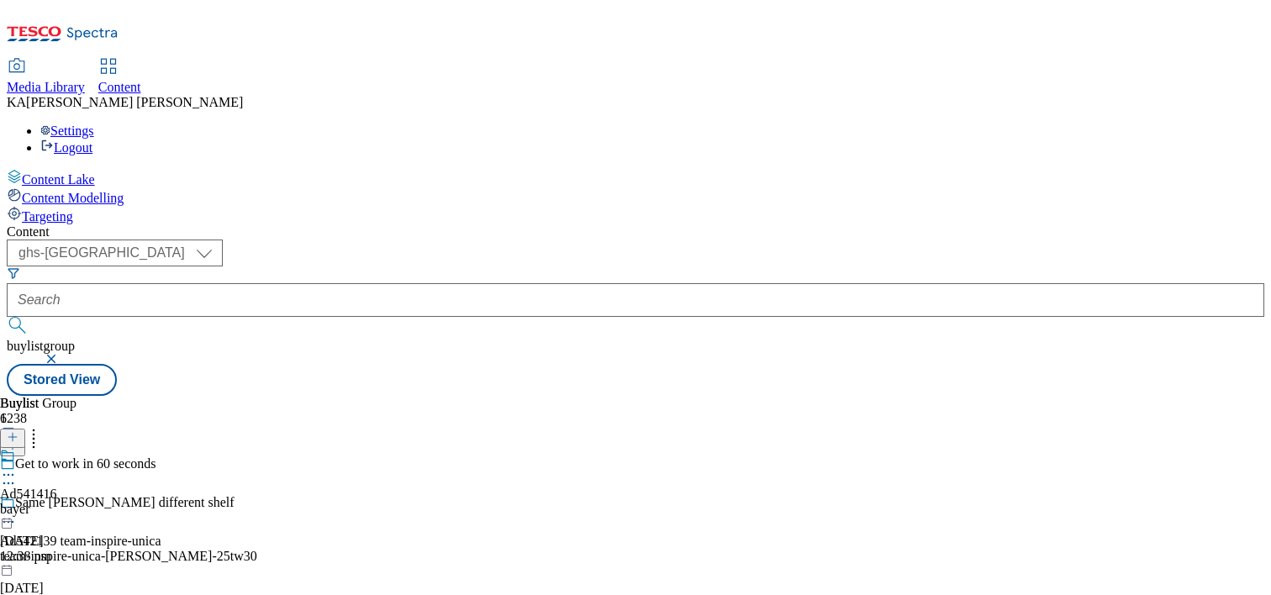
click at [57, 448] on div "Ad541416 bayer 11 Sept 2025 12:38 pm" at bounding box center [28, 506] width 57 height 116
click at [17, 505] on icon at bounding box center [8, 513] width 17 height 17
click at [71, 543] on span "Edit" at bounding box center [61, 549] width 19 height 13
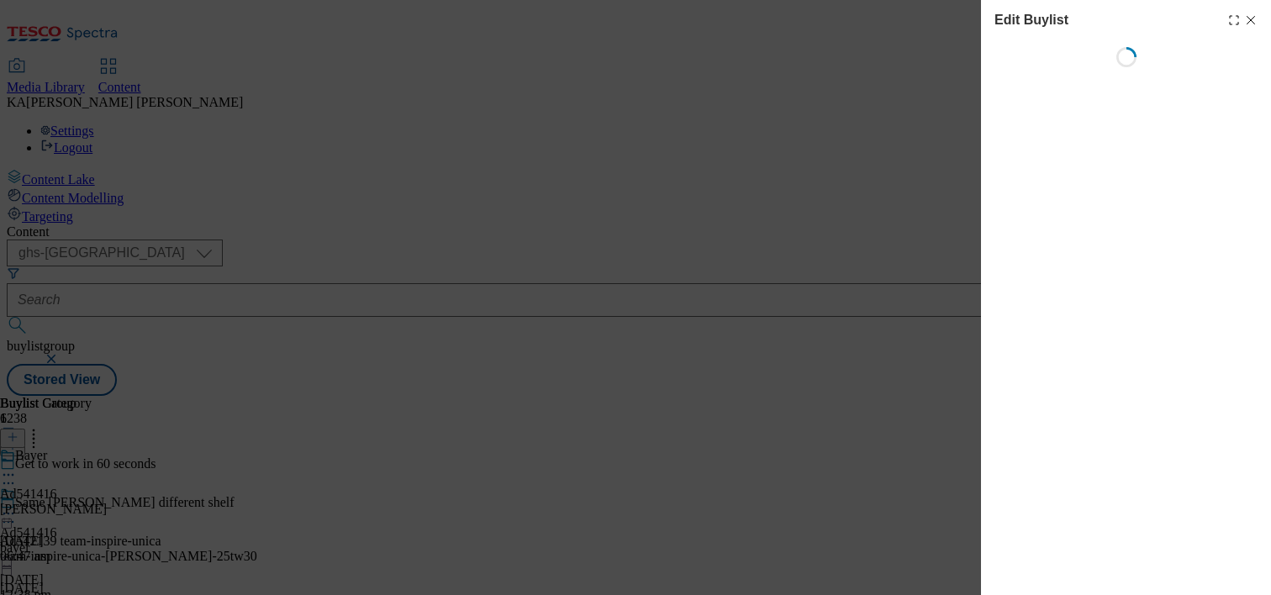
select select "tactical"
select select "supplier funded short term 1-3 weeks"
select select "dunnhumby"
select select "Banner"
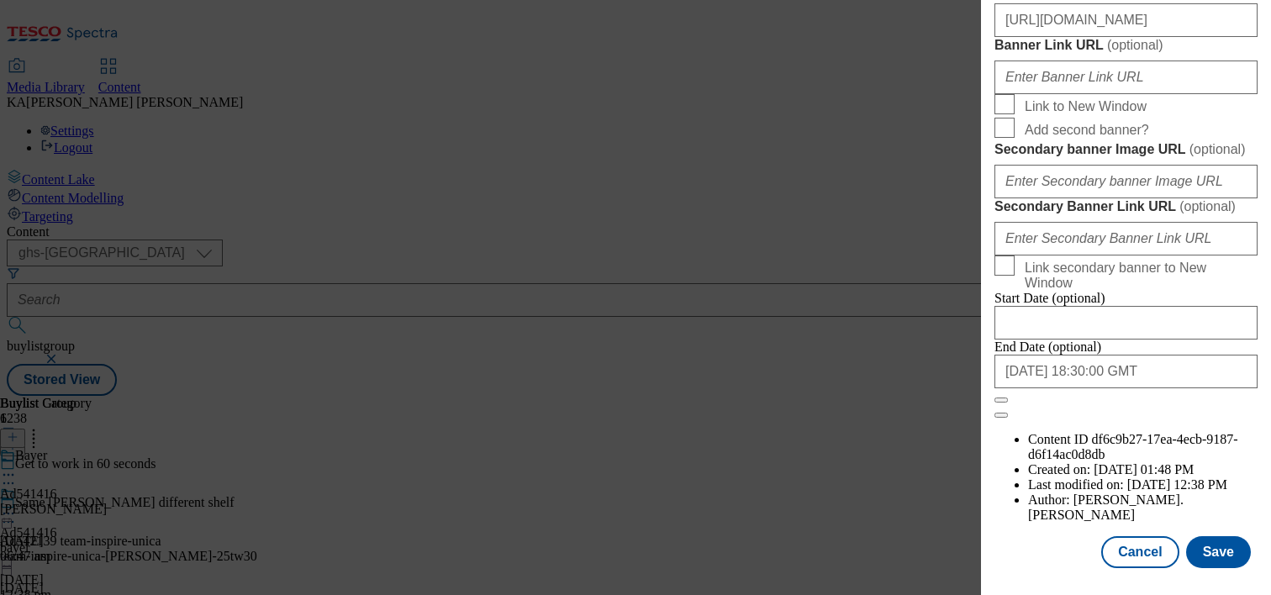
scroll to position [1927, 0]
click at [1235, 547] on button "Save" at bounding box center [1218, 552] width 65 height 32
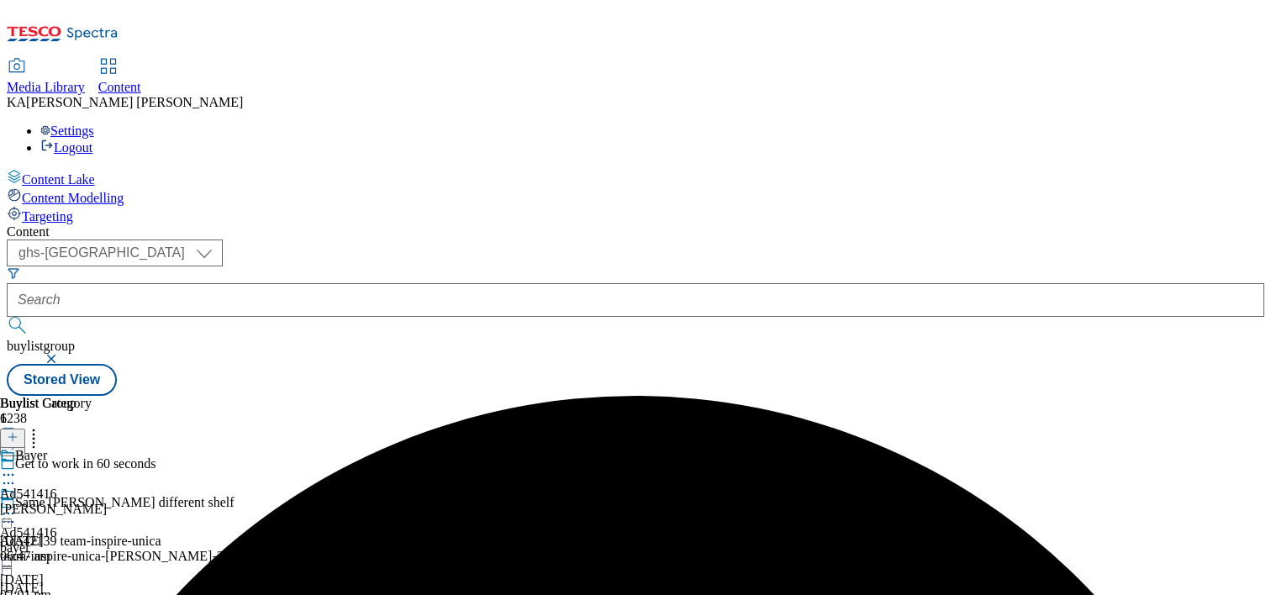
click at [17, 505] on icon at bounding box center [8, 513] width 17 height 17
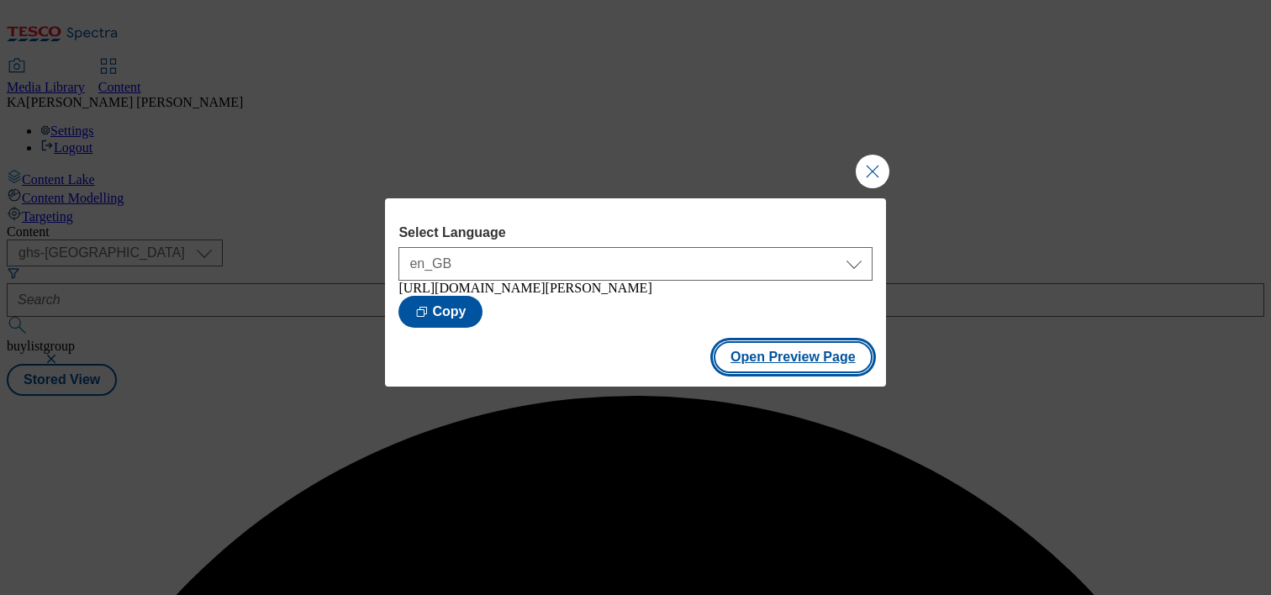
click at [757, 362] on button "Open Preview Page" at bounding box center [793, 357] width 159 height 32
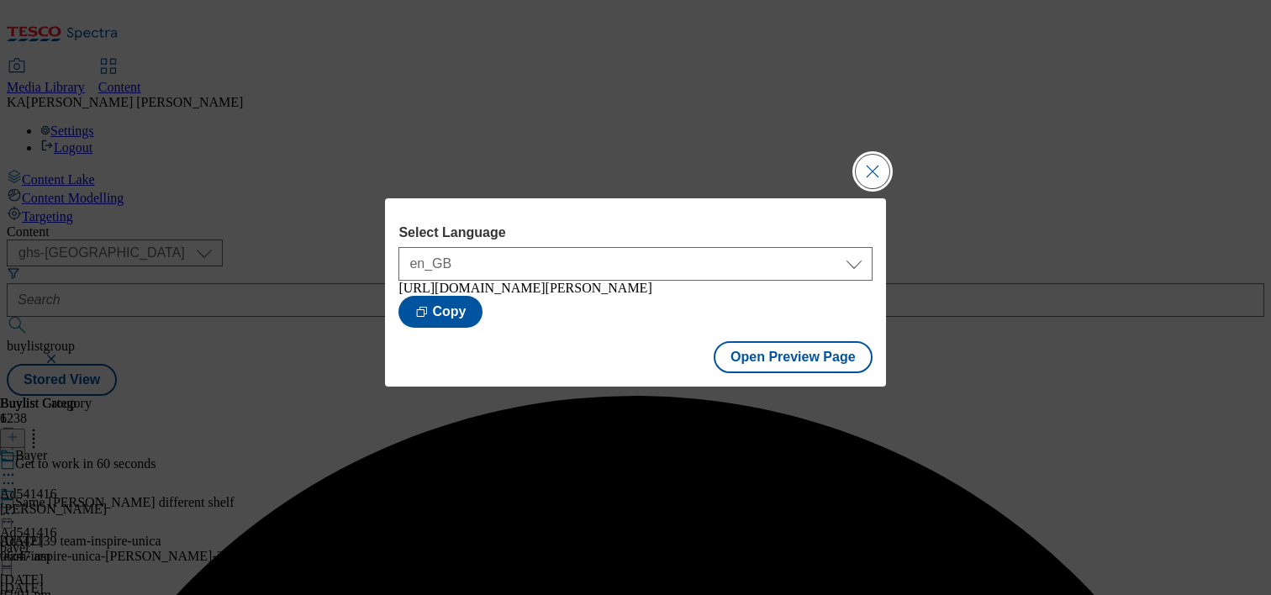
click at [856, 161] on button "Close Modal" at bounding box center [873, 172] width 34 height 34
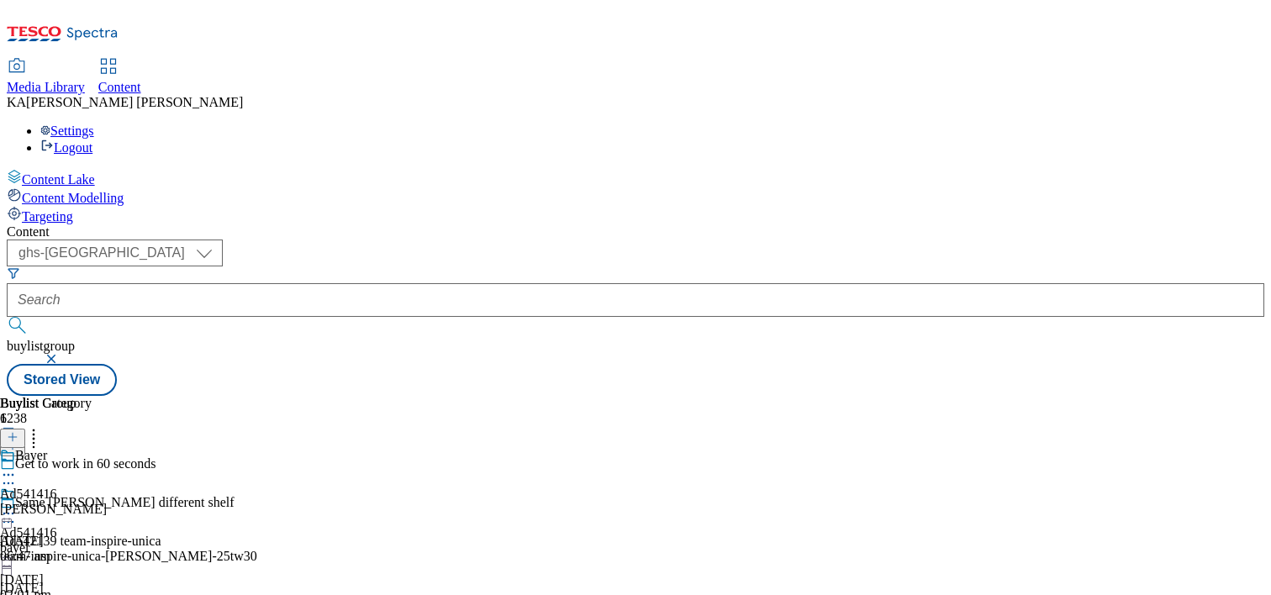
click at [17, 505] on icon at bounding box center [8, 513] width 17 height 17
